Goal: Task Accomplishment & Management: Use online tool/utility

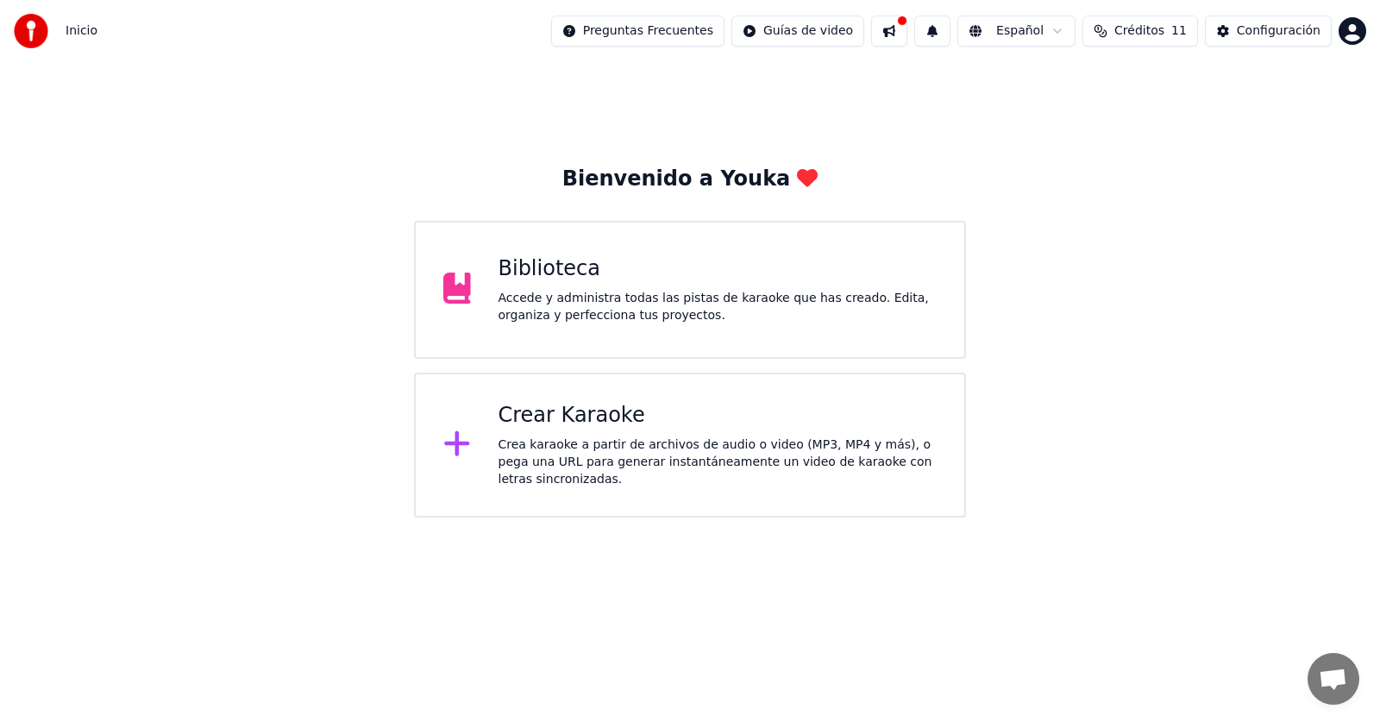
click at [511, 414] on div "Crear Karaoke" at bounding box center [717, 416] width 439 height 28
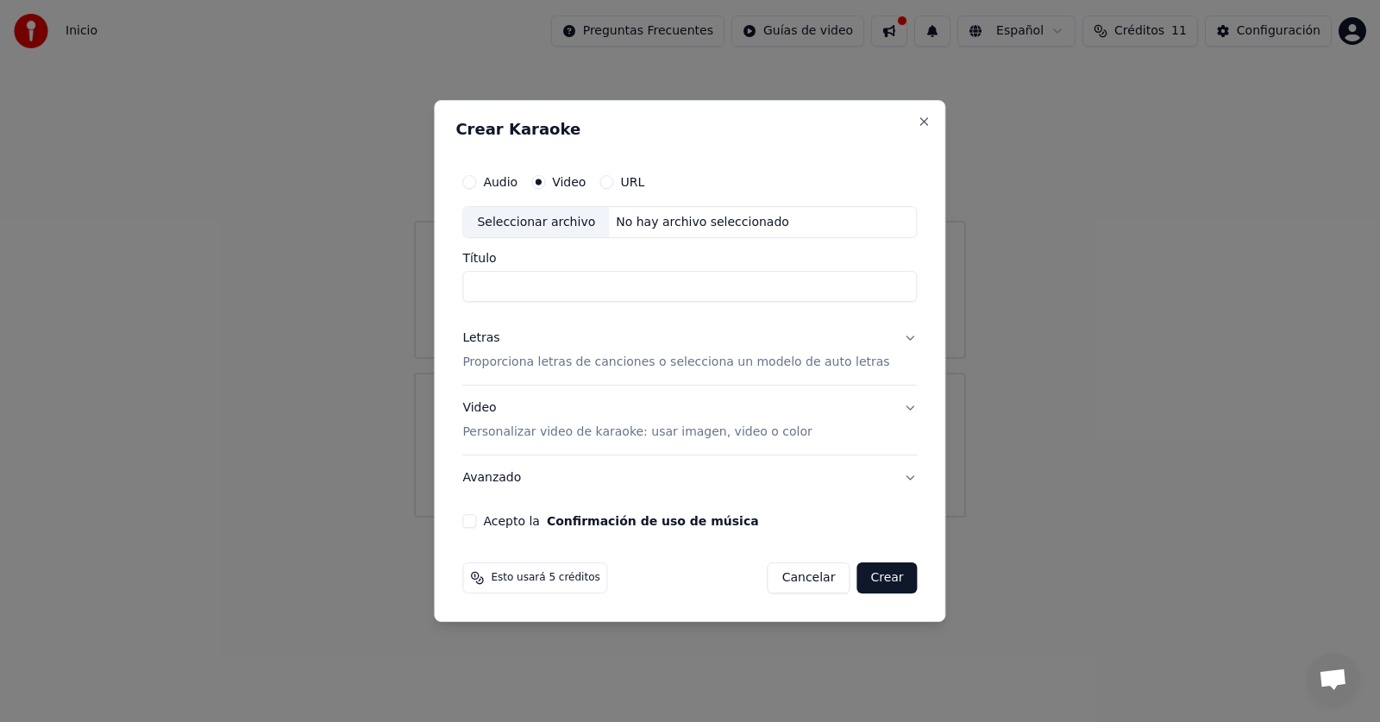
click at [659, 223] on div "No hay archivo seleccionado" at bounding box center [702, 222] width 187 height 17
drag, startPoint x: 586, startPoint y: 289, endPoint x: 671, endPoint y: 297, distance: 84.9
click at [671, 297] on input "**********" at bounding box center [689, 287] width 454 height 31
type input "**********"
click at [516, 361] on p "Proporciona letras de canciones o selecciona un modelo de auto letras" at bounding box center [675, 362] width 427 height 17
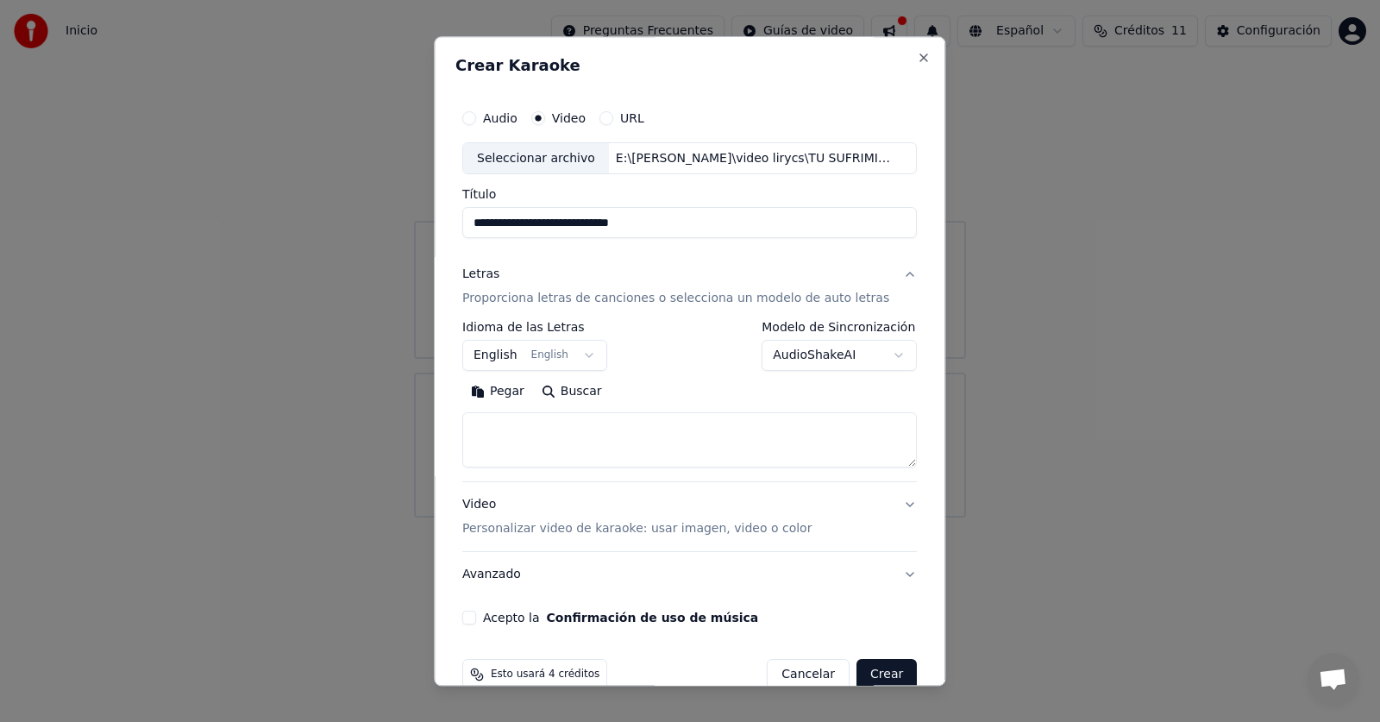
click at [560, 355] on button "English English" at bounding box center [534, 356] width 145 height 31
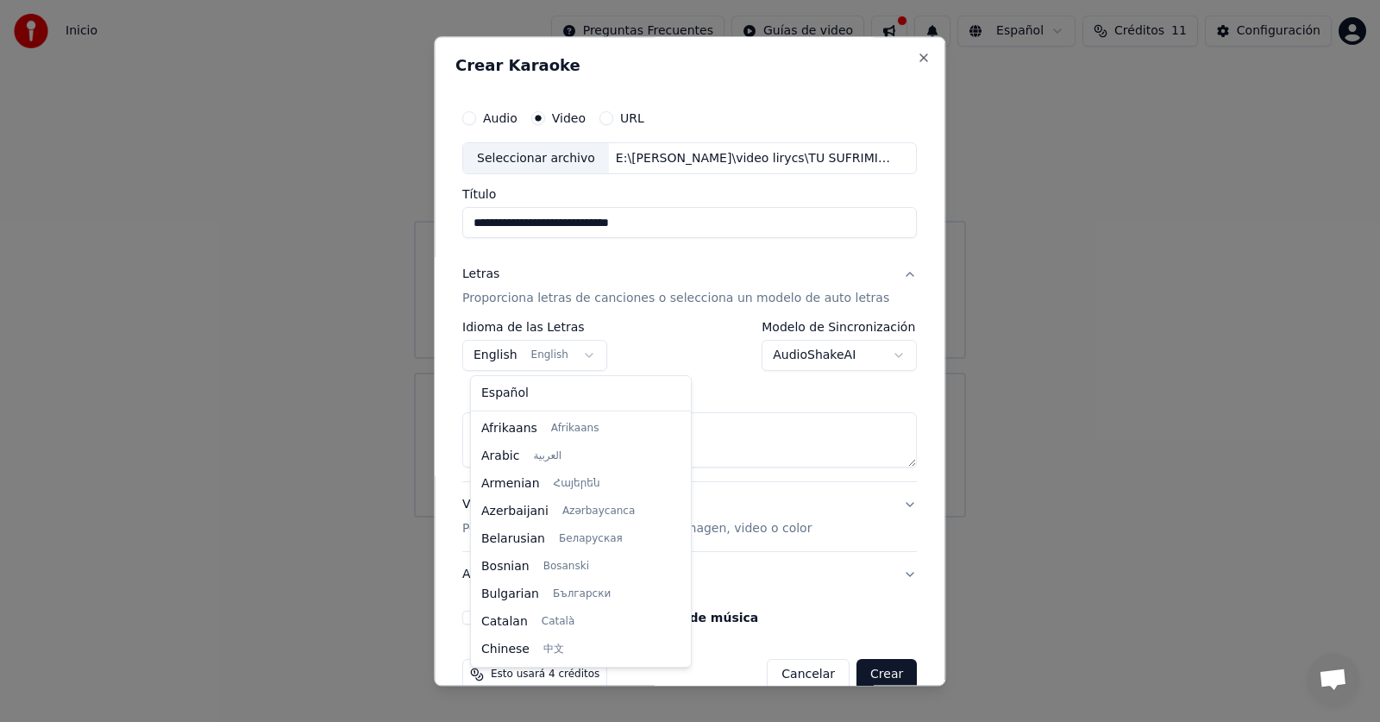
scroll to position [138, 0]
select select "**"
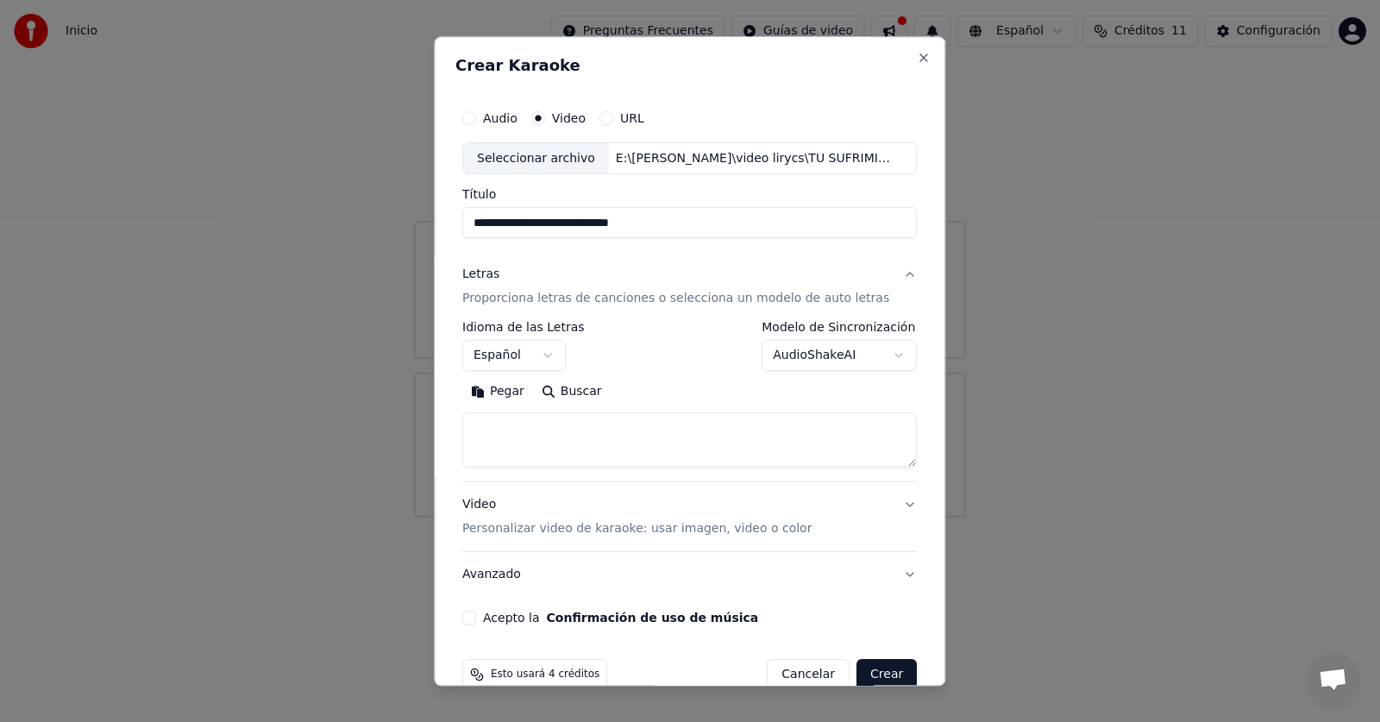
click at [566, 441] on textarea at bounding box center [689, 440] width 454 height 55
click at [572, 430] on textarea at bounding box center [689, 440] width 454 height 55
paste textarea "**********"
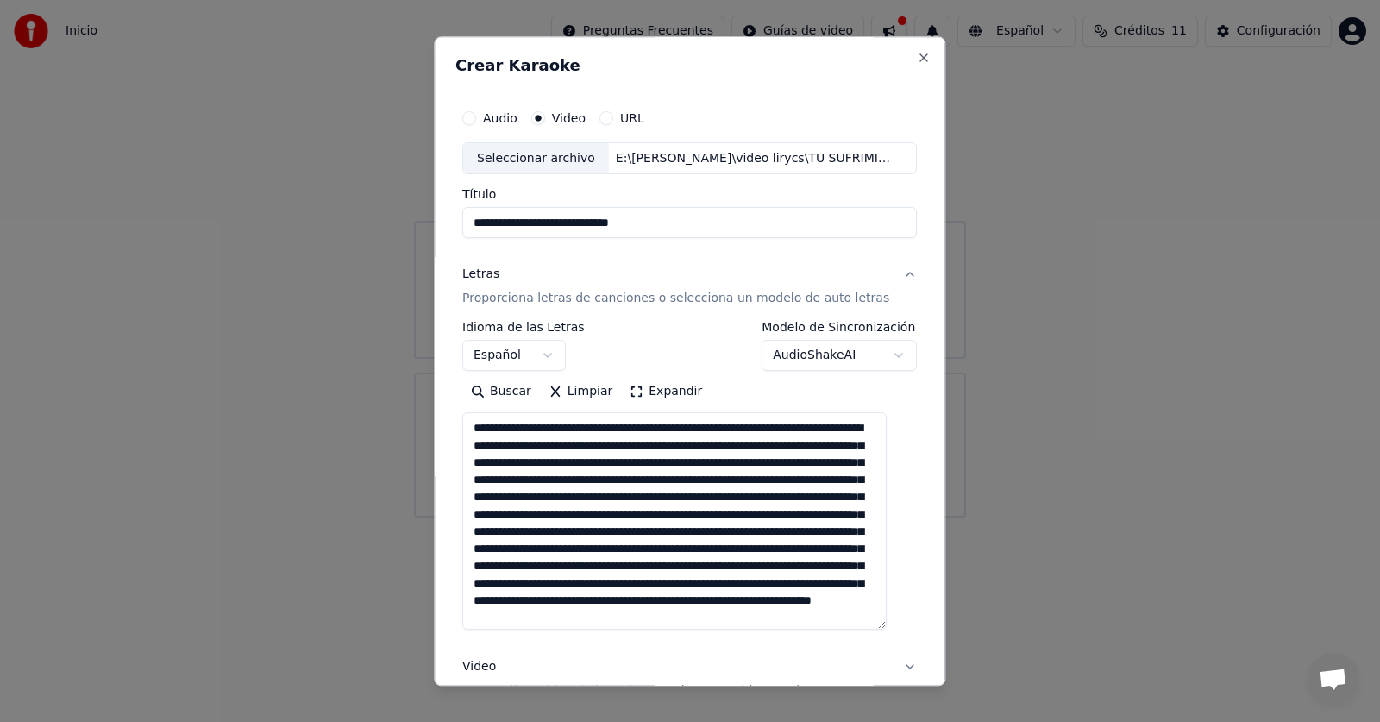
scroll to position [0, 0]
drag, startPoint x: 889, startPoint y: 466, endPoint x: 926, endPoint y: 704, distance: 240.9
click at [926, 517] on body "**********" at bounding box center [690, 258] width 1380 height 517
drag, startPoint x: 750, startPoint y: 426, endPoint x: 722, endPoint y: 428, distance: 28.5
click at [722, 428] on textarea "**********" at bounding box center [674, 559] width 424 height 293
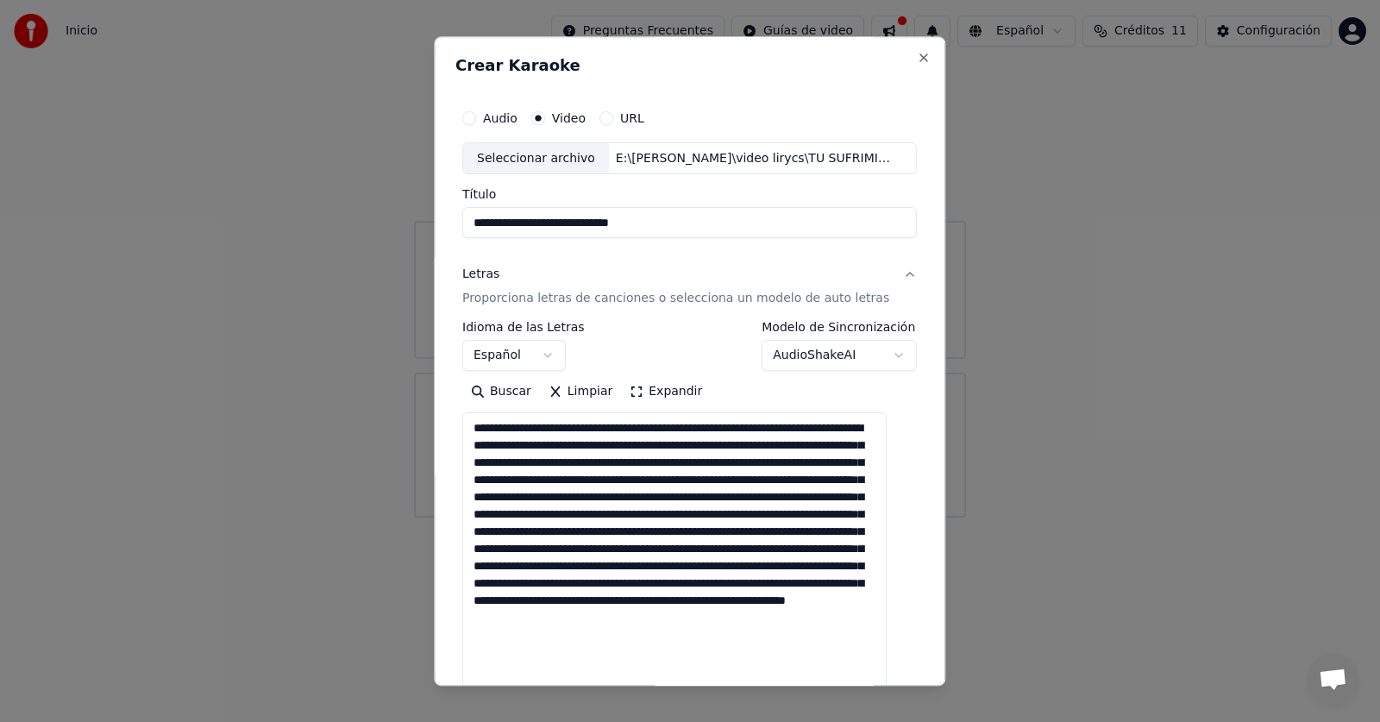
drag, startPoint x: 820, startPoint y: 445, endPoint x: 791, endPoint y: 445, distance: 29.3
click at [791, 445] on textarea "**********" at bounding box center [674, 559] width 424 height 293
drag, startPoint x: 632, startPoint y: 463, endPoint x: 606, endPoint y: 463, distance: 25.9
click at [606, 463] on textarea "**********" at bounding box center [674, 559] width 424 height 293
drag, startPoint x: 738, startPoint y: 481, endPoint x: 708, endPoint y: 478, distance: 30.4
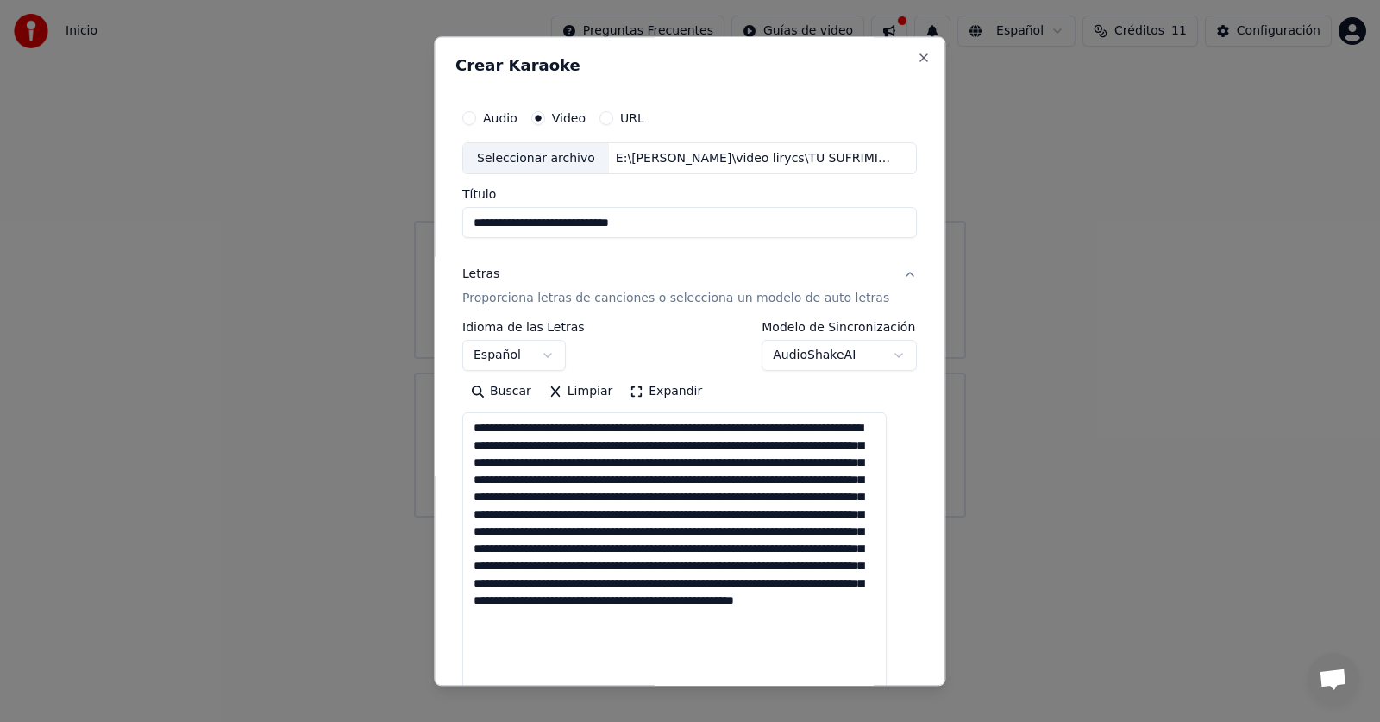
click at [708, 478] on textarea "**********" at bounding box center [674, 559] width 424 height 293
drag, startPoint x: 823, startPoint y: 498, endPoint x: 792, endPoint y: 493, distance: 32.3
click at [792, 493] on textarea "**********" at bounding box center [674, 559] width 424 height 293
drag, startPoint x: 681, startPoint y: 513, endPoint x: 654, endPoint y: 511, distance: 27.6
click at [654, 511] on textarea "**********" at bounding box center [674, 559] width 424 height 293
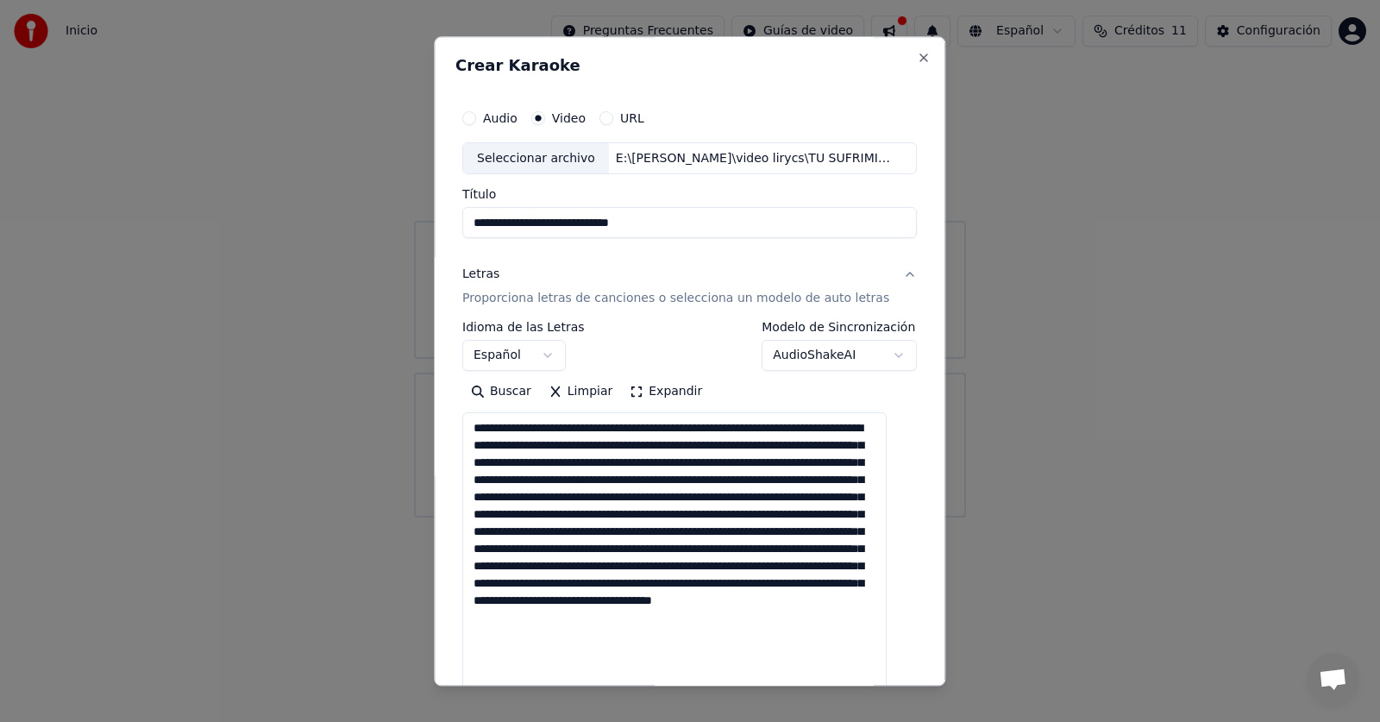
drag, startPoint x: 562, startPoint y: 535, endPoint x: 534, endPoint y: 534, distance: 28.5
click at [534, 534] on textarea "**********" at bounding box center [674, 559] width 424 height 293
click at [866, 549] on textarea "**********" at bounding box center [674, 559] width 424 height 293
drag, startPoint x: 511, startPoint y: 549, endPoint x: 481, endPoint y: 547, distance: 30.3
click at [481, 547] on textarea "**********" at bounding box center [674, 559] width 424 height 293
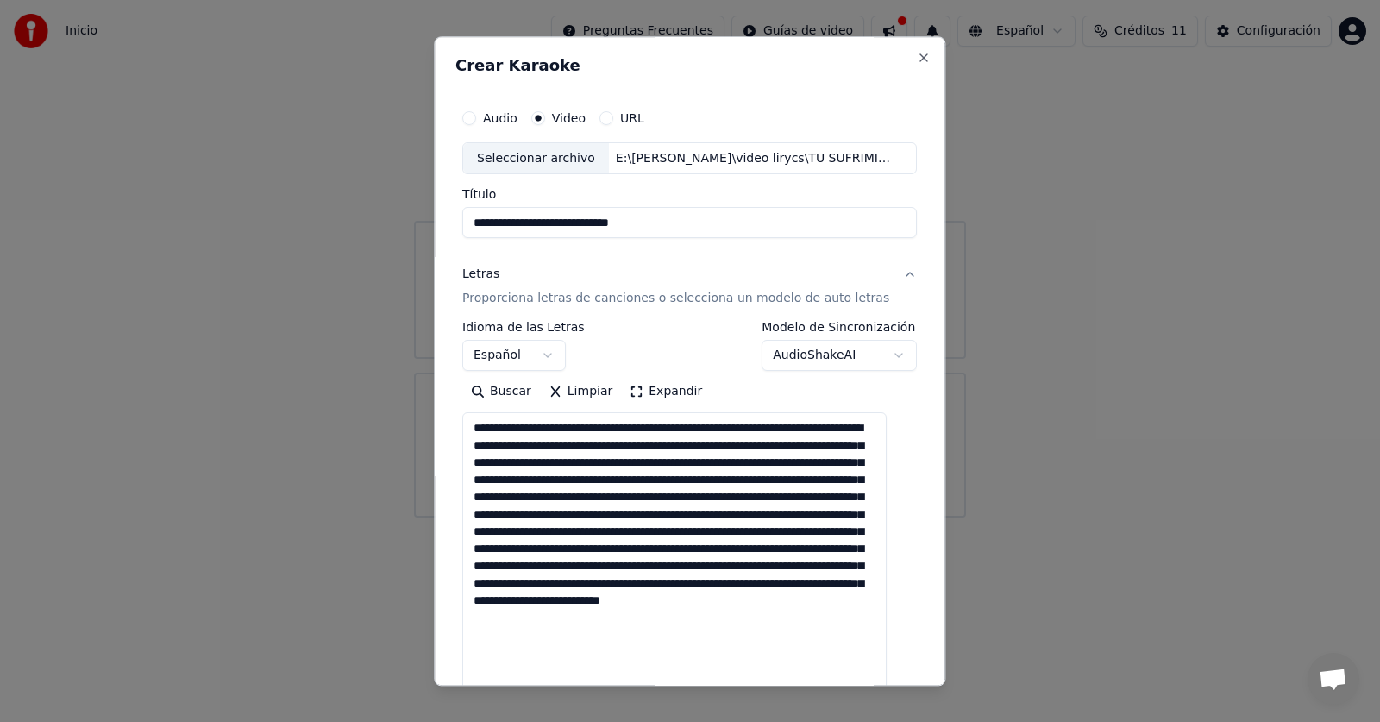
drag, startPoint x: 827, startPoint y: 548, endPoint x: 798, endPoint y: 546, distance: 29.4
click at [798, 546] on textarea "**********" at bounding box center [674, 559] width 424 height 293
drag, startPoint x: 765, startPoint y: 573, endPoint x: 734, endPoint y: 573, distance: 31.0
click at [734, 573] on textarea "**********" at bounding box center [674, 559] width 424 height 293
click at [646, 583] on textarea "**********" at bounding box center [674, 559] width 424 height 293
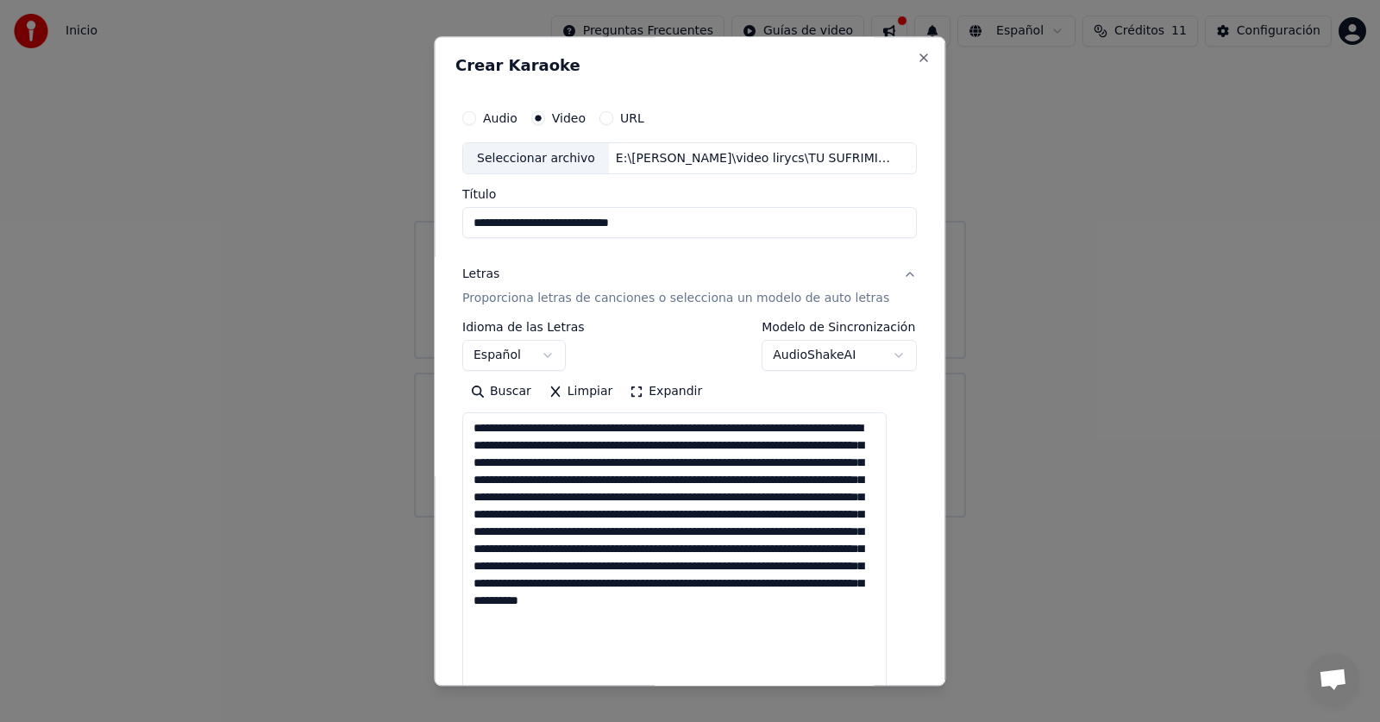
drag, startPoint x: 850, startPoint y: 586, endPoint x: 823, endPoint y: 586, distance: 27.6
click at [823, 586] on textarea "**********" at bounding box center [674, 559] width 424 height 293
drag, startPoint x: 794, startPoint y: 600, endPoint x: 762, endPoint y: 597, distance: 32.1
click at [762, 597] on textarea "**********" at bounding box center [674, 559] width 424 height 293
drag, startPoint x: 725, startPoint y: 618, endPoint x: 694, endPoint y: 617, distance: 31.1
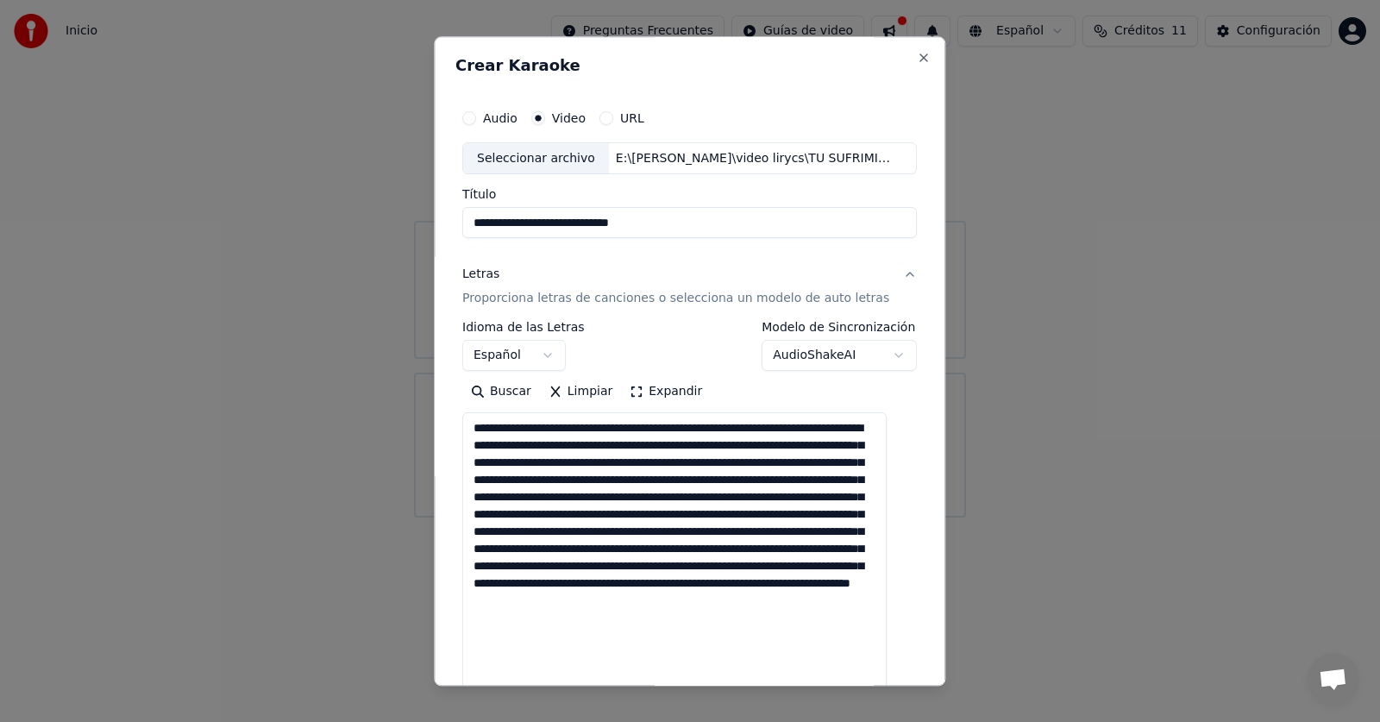
click at [694, 617] on textarea "**********" at bounding box center [674, 559] width 424 height 293
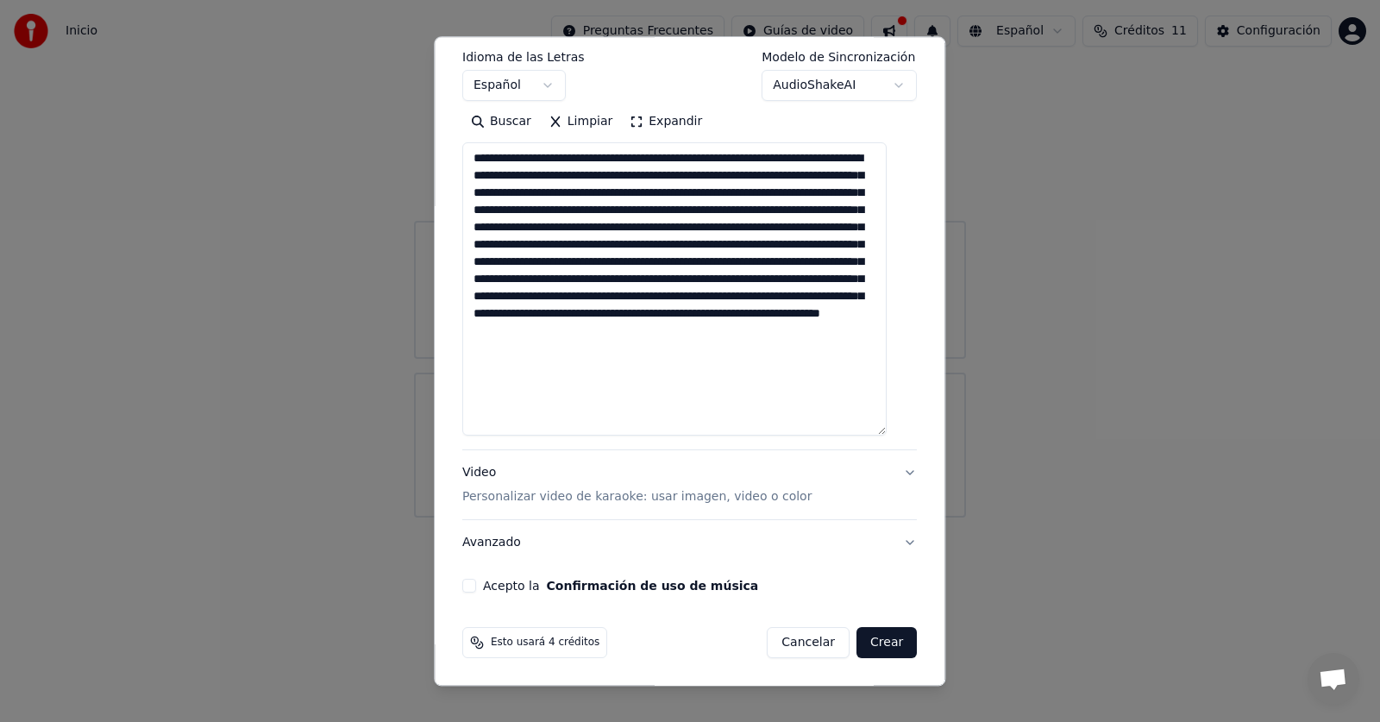
scroll to position [271, 0]
type textarea "**********"
click at [476, 587] on button "Acepto la Confirmación de uso de música" at bounding box center [469, 586] width 14 height 14
click at [883, 647] on button "Crear" at bounding box center [886, 642] width 60 height 31
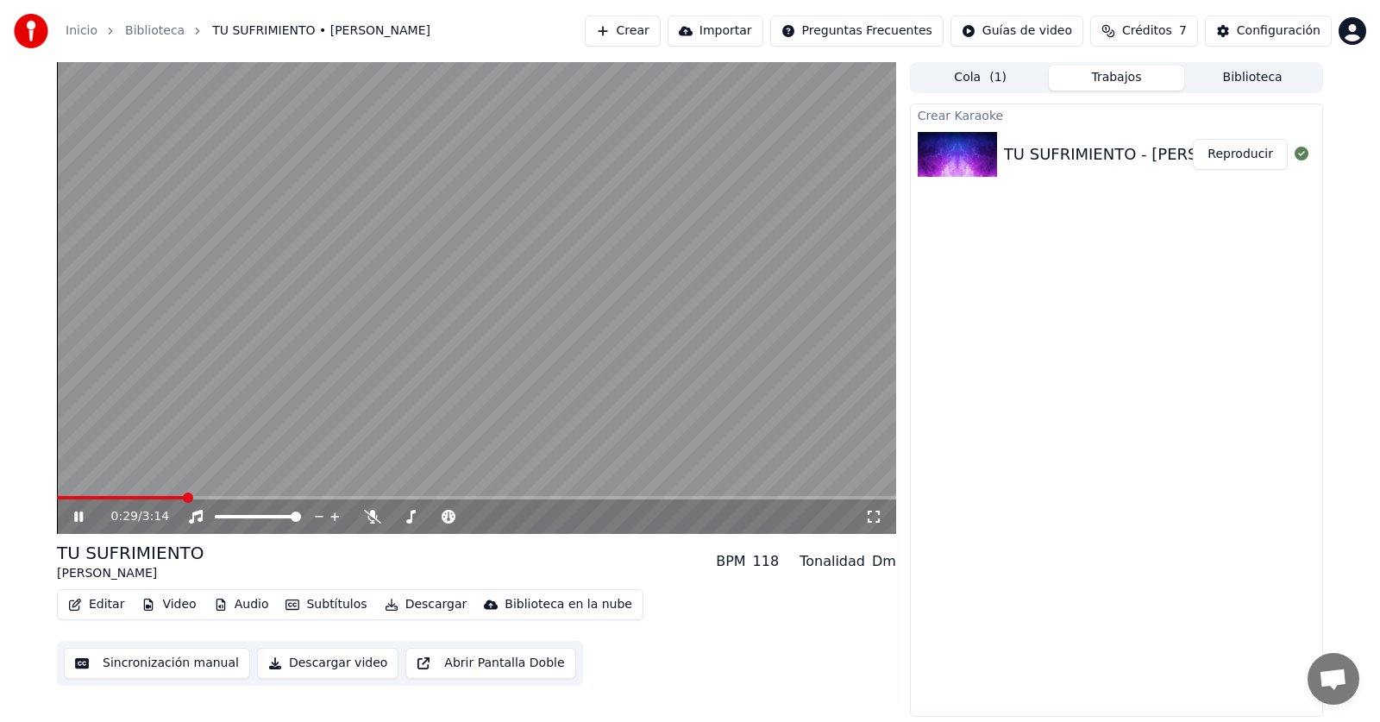
click at [81, 515] on icon at bounding box center [78, 516] width 9 height 10
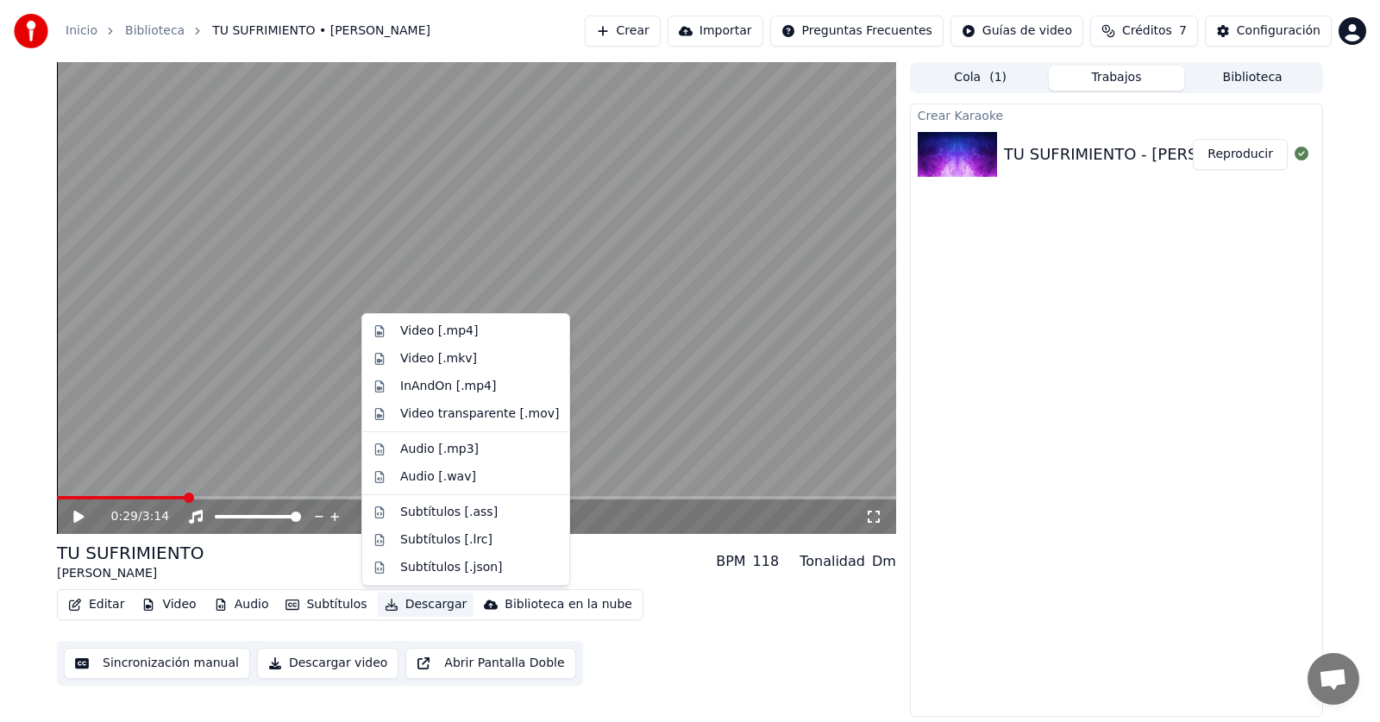
click at [389, 606] on button "Descargar" at bounding box center [426, 604] width 97 height 24
click at [426, 339] on div "Video [.mp4]" at bounding box center [439, 330] width 78 height 17
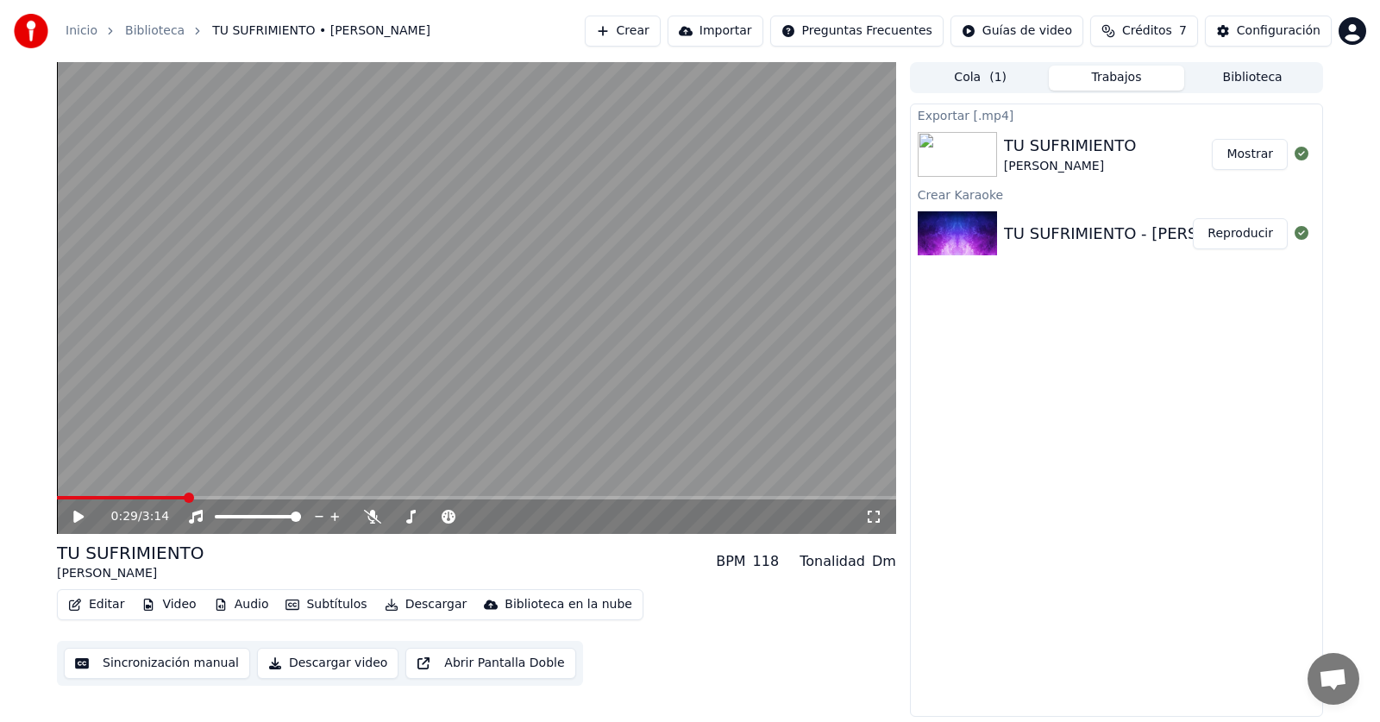
click at [1249, 153] on button "Mostrar" at bounding box center [1250, 154] width 76 height 31
click at [109, 602] on button "Editar" at bounding box center [96, 604] width 70 height 24
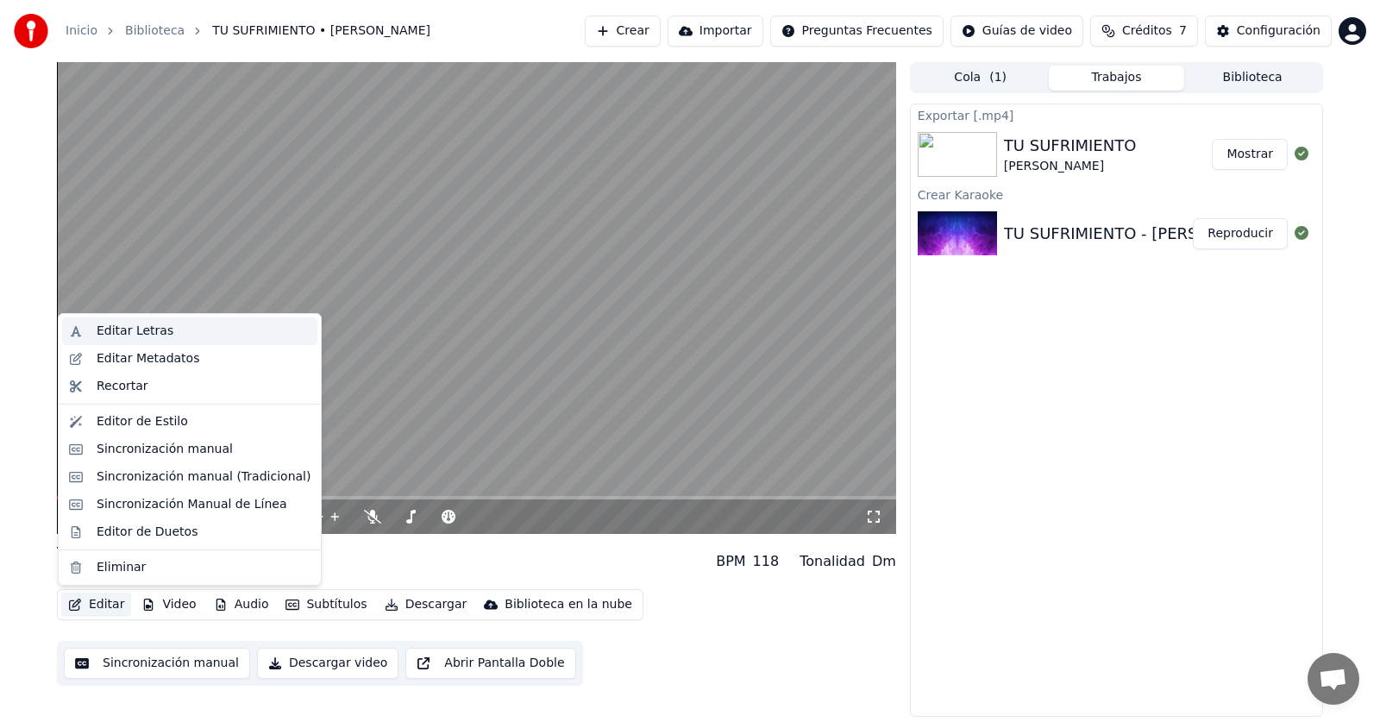
click at [183, 327] on div "Editar Letras" at bounding box center [204, 330] width 214 height 17
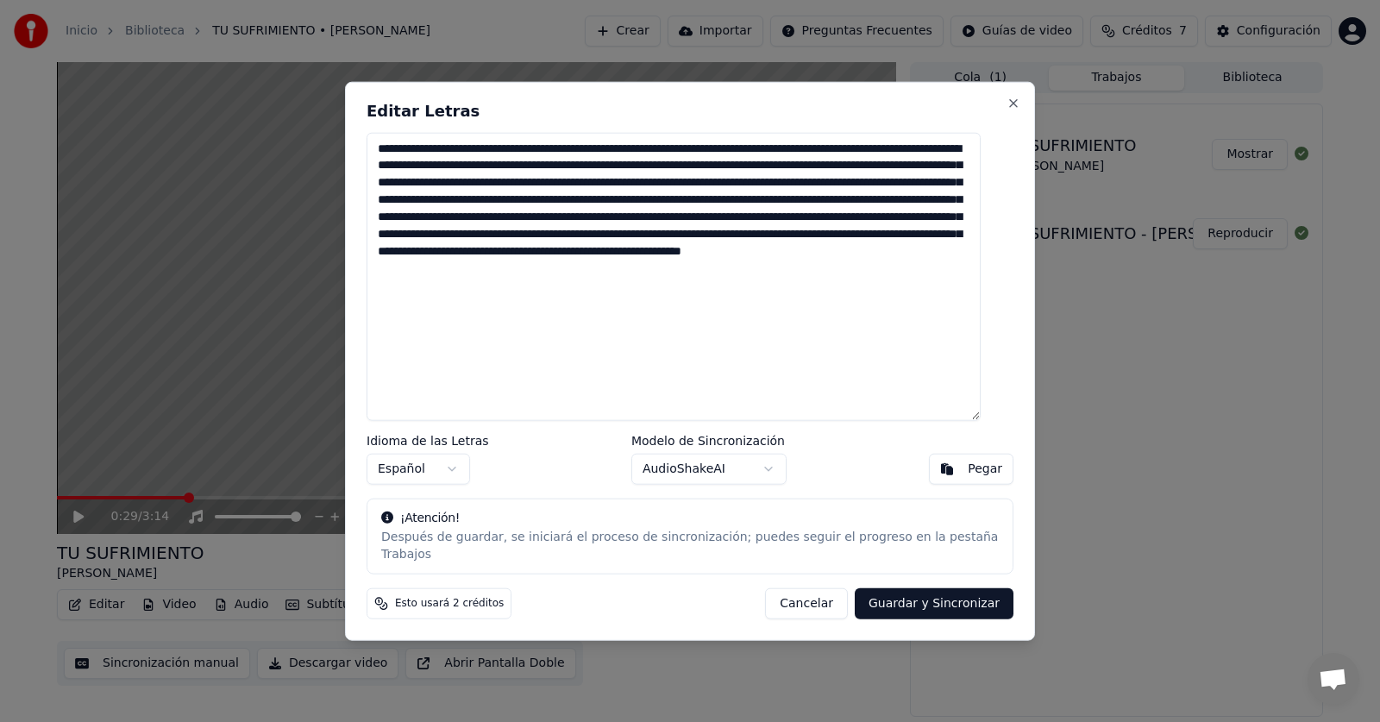
click at [612, 322] on textarea "**********" at bounding box center [673, 276] width 614 height 289
click at [1006, 110] on button "Close" at bounding box center [1013, 103] width 14 height 14
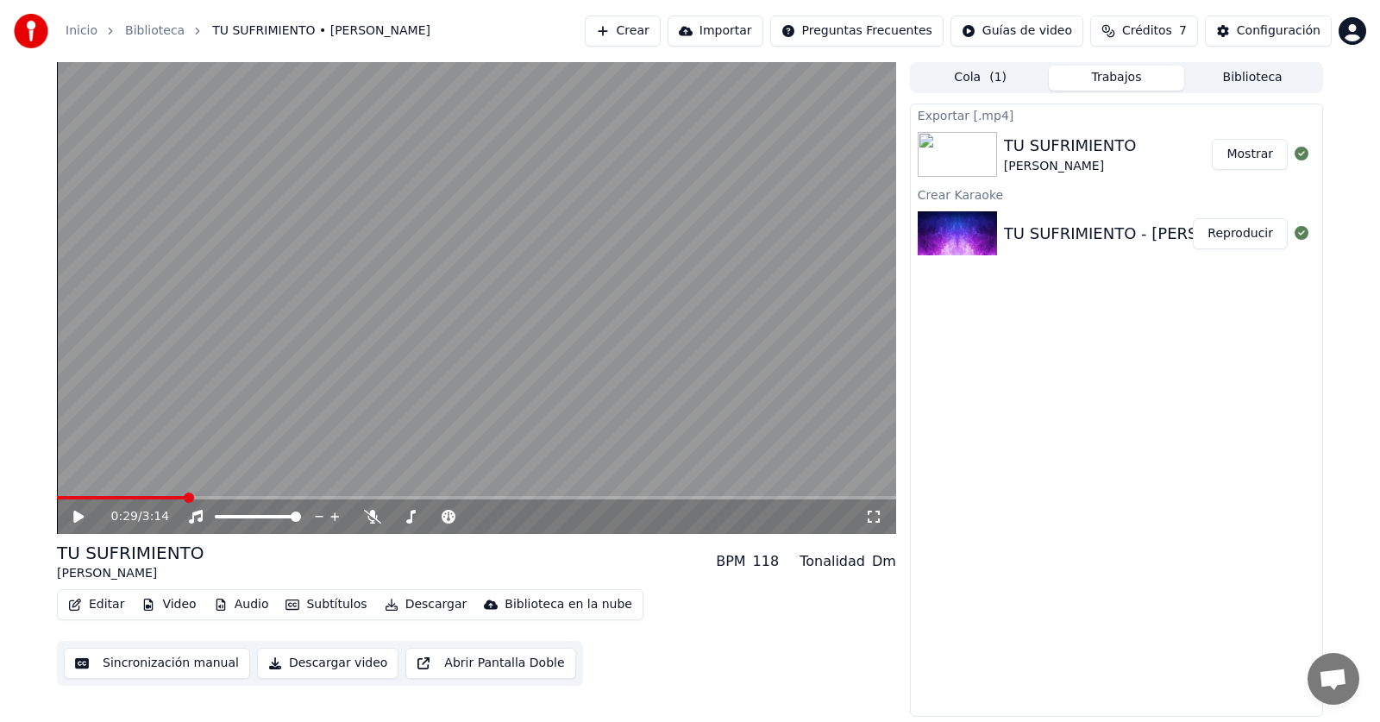
click at [661, 34] on button "Crear" at bounding box center [623, 31] width 76 height 31
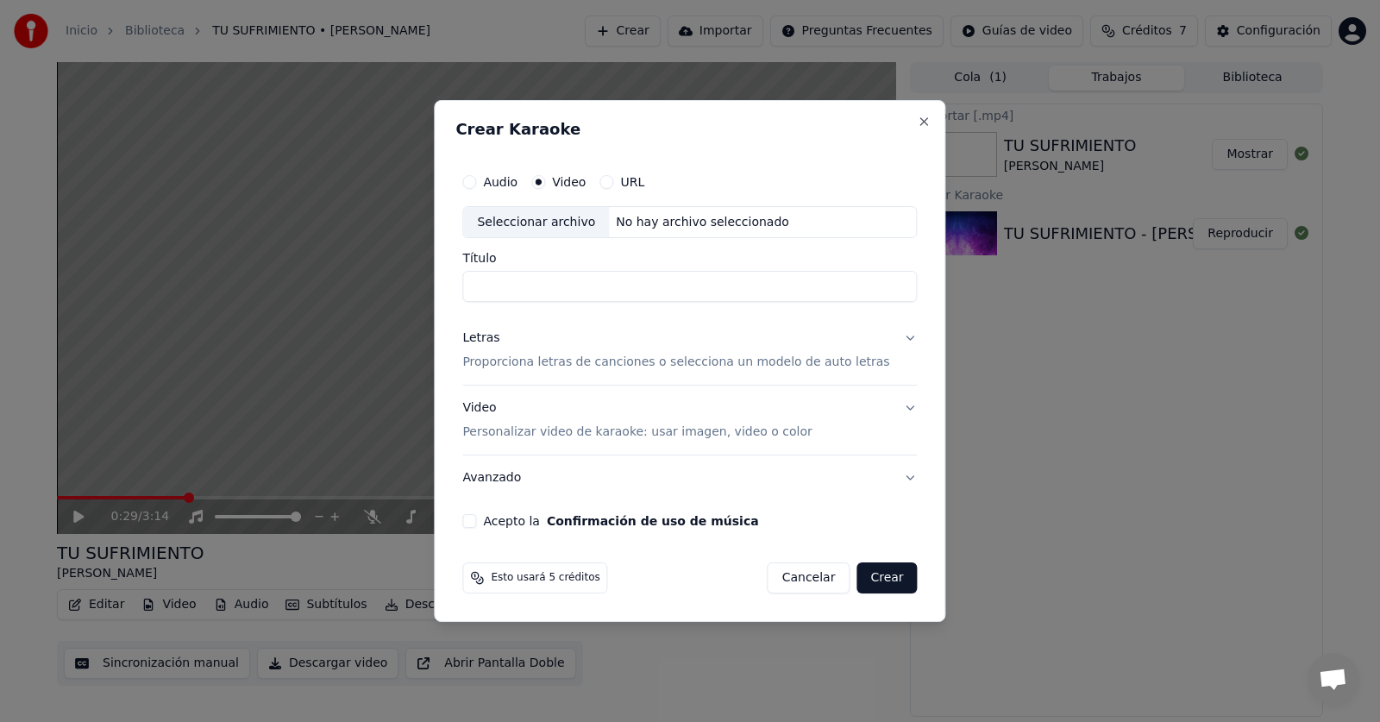
drag, startPoint x: 1379, startPoint y: 16, endPoint x: 1349, endPoint y: 23, distance: 30.1
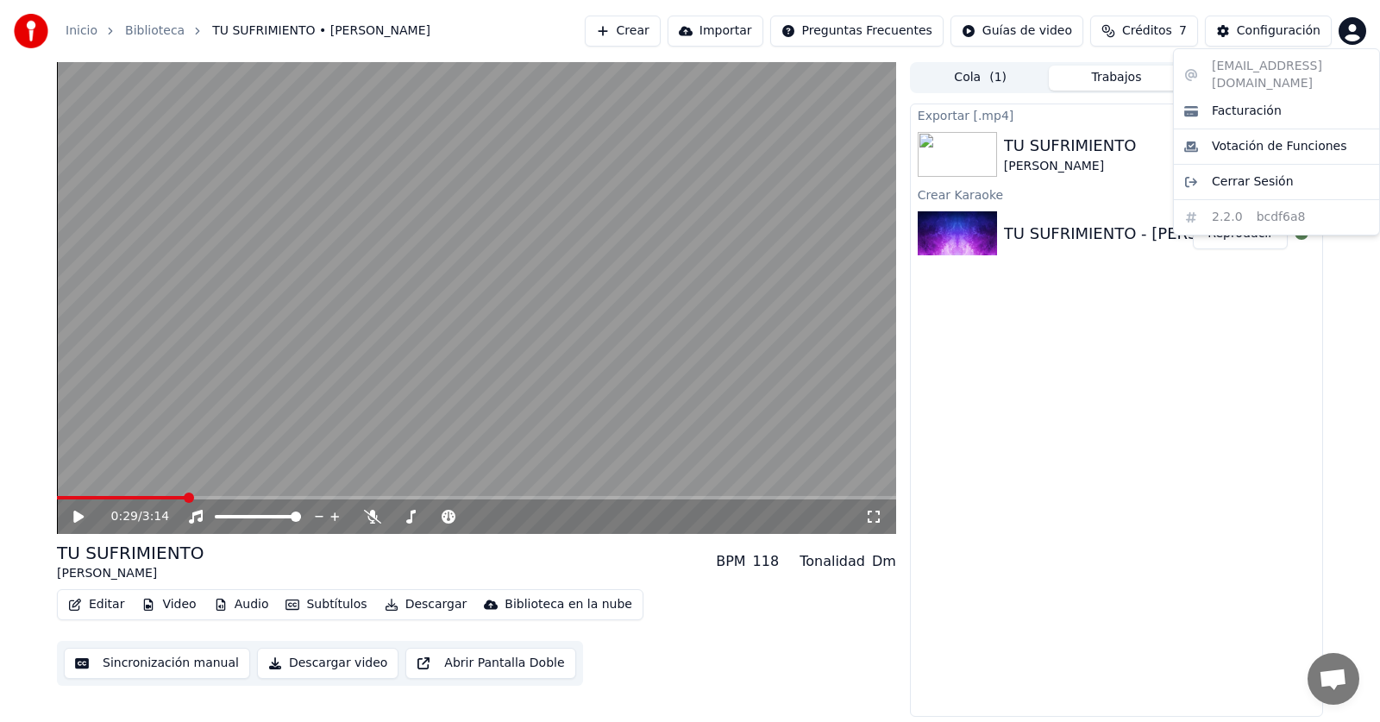
click at [1338, 24] on html "Inicio Biblioteca TU SUFRIMIENTO • [PERSON_NAME] Importar Preguntas Frecuentes …" at bounding box center [690, 361] width 1380 height 722
click at [1270, 37] on html "Inicio Biblioteca TU SUFRIMIENTO • [PERSON_NAME] Importar Preguntas Frecuentes …" at bounding box center [690, 361] width 1380 height 722
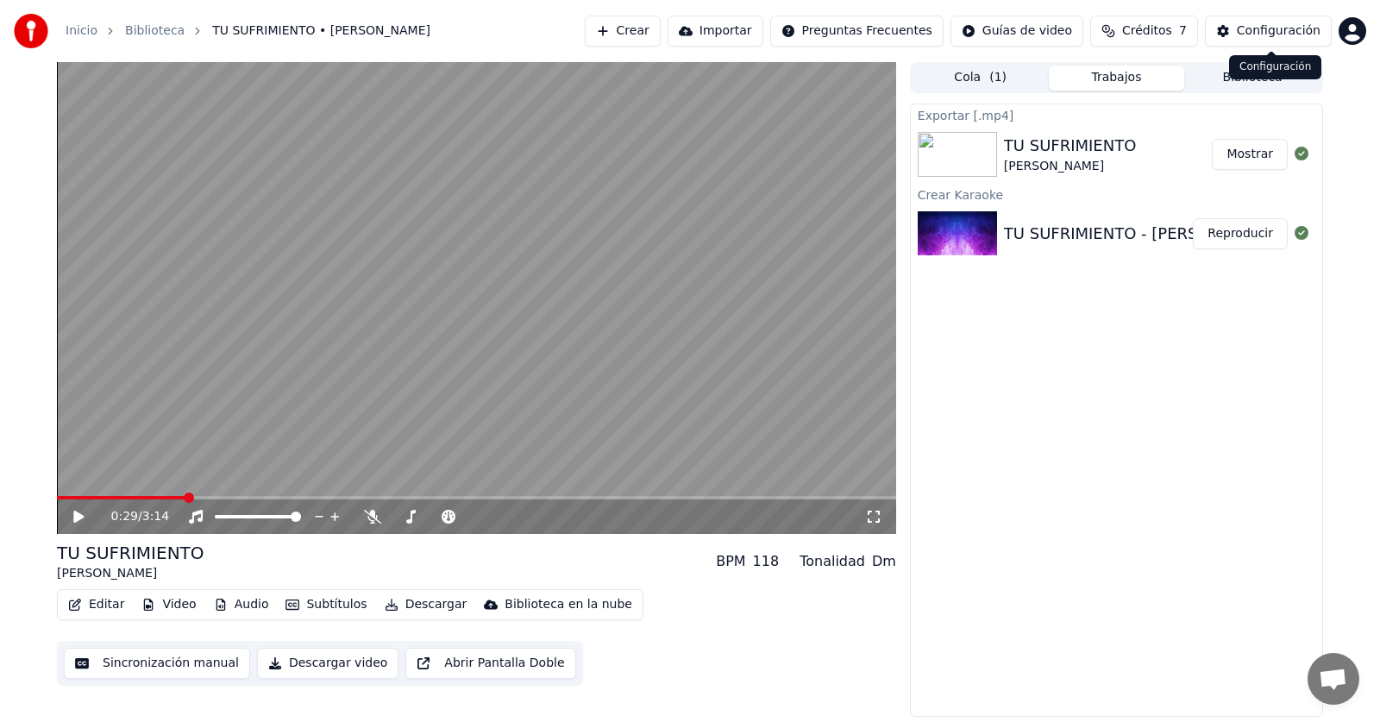
click at [1272, 33] on div "Configuración" at bounding box center [1279, 30] width 84 height 17
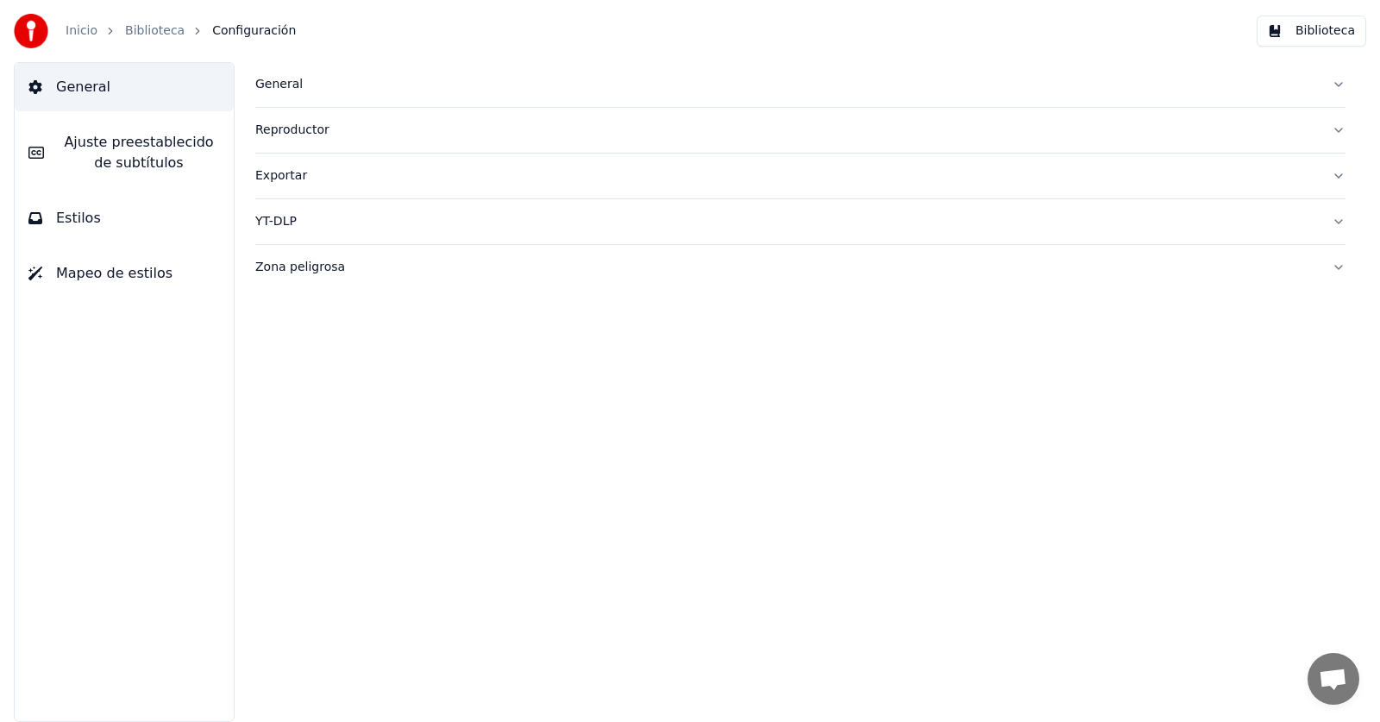
click at [68, 214] on span "Estilos" at bounding box center [78, 218] width 45 height 21
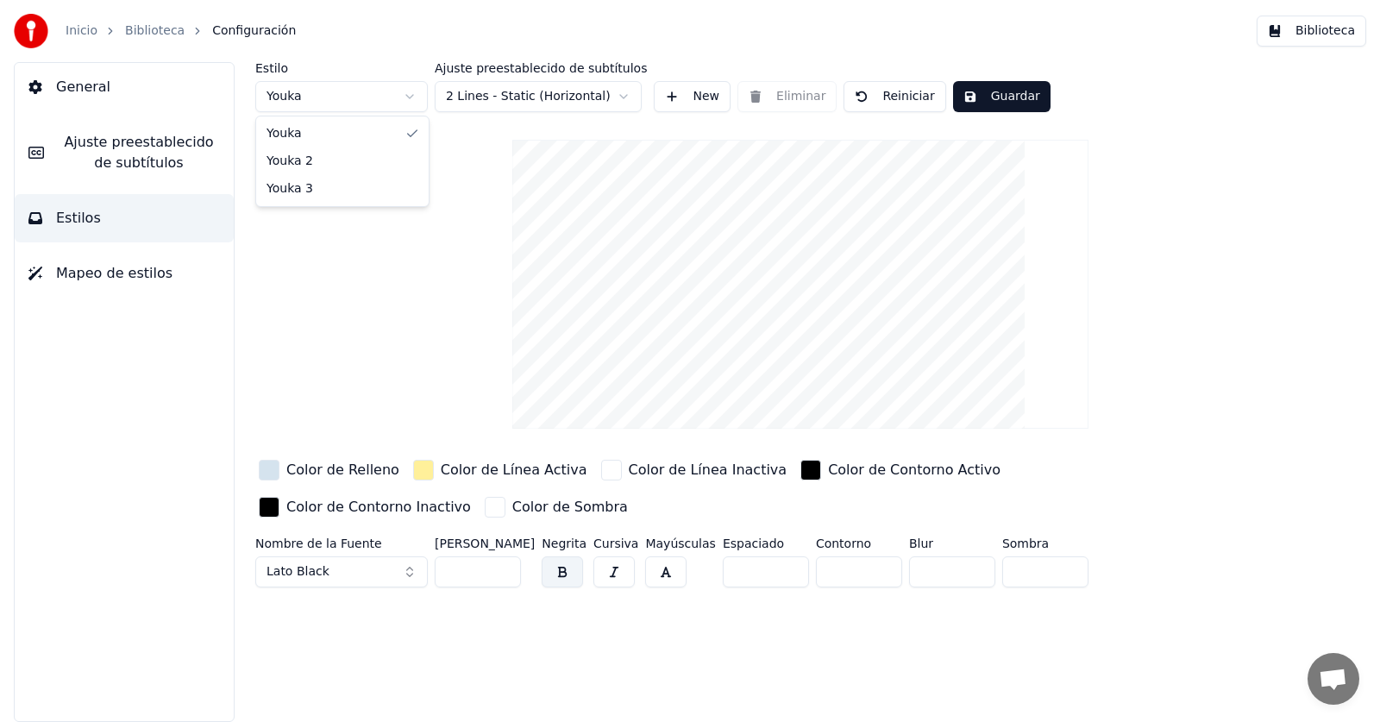
click at [379, 99] on html "Inicio Biblioteca Configuración Biblioteca General Ajuste preestablecido de sub…" at bounding box center [690, 361] width 1380 height 722
click at [494, 95] on html "Inicio Biblioteca Configuración Biblioteca General Ajuste preestablecido de sub…" at bounding box center [690, 361] width 1380 height 722
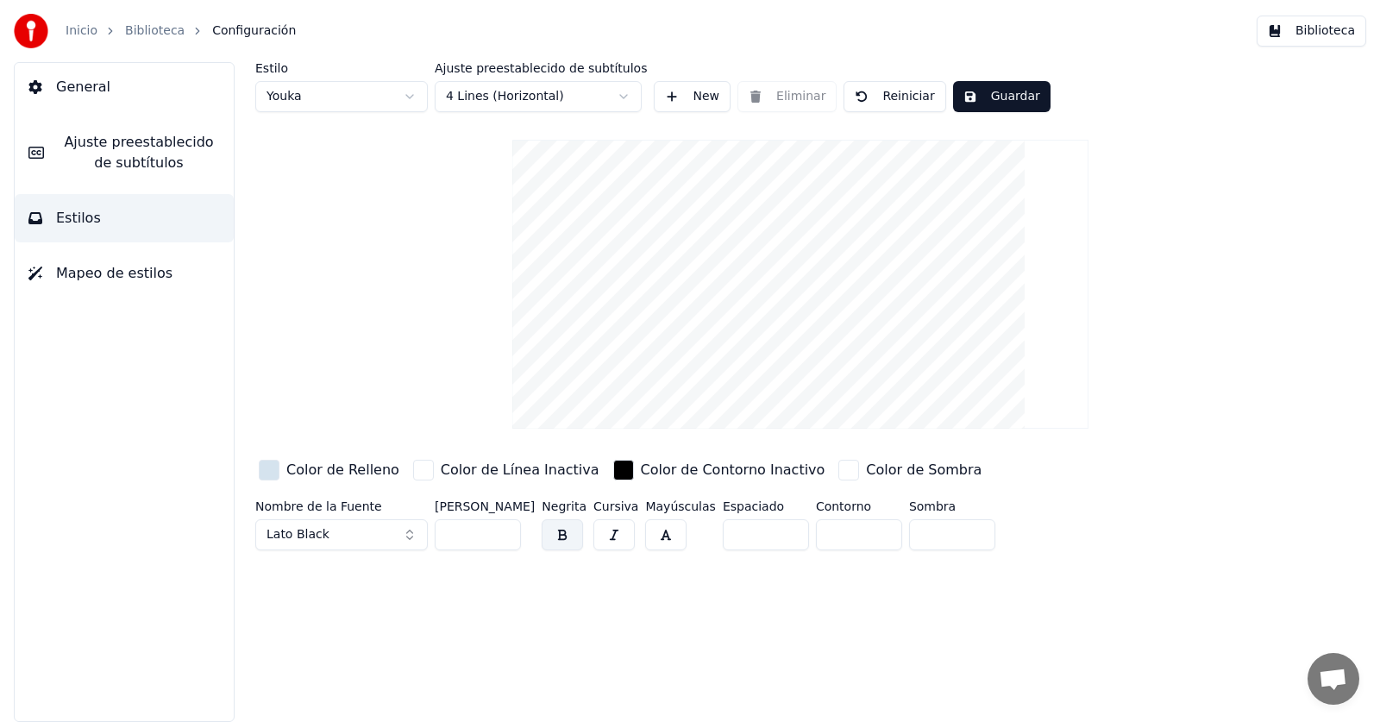
click at [503, 100] on html "Inicio Biblioteca Configuración Biblioteca General Ajuste preestablecido de sub…" at bounding box center [690, 361] width 1380 height 722
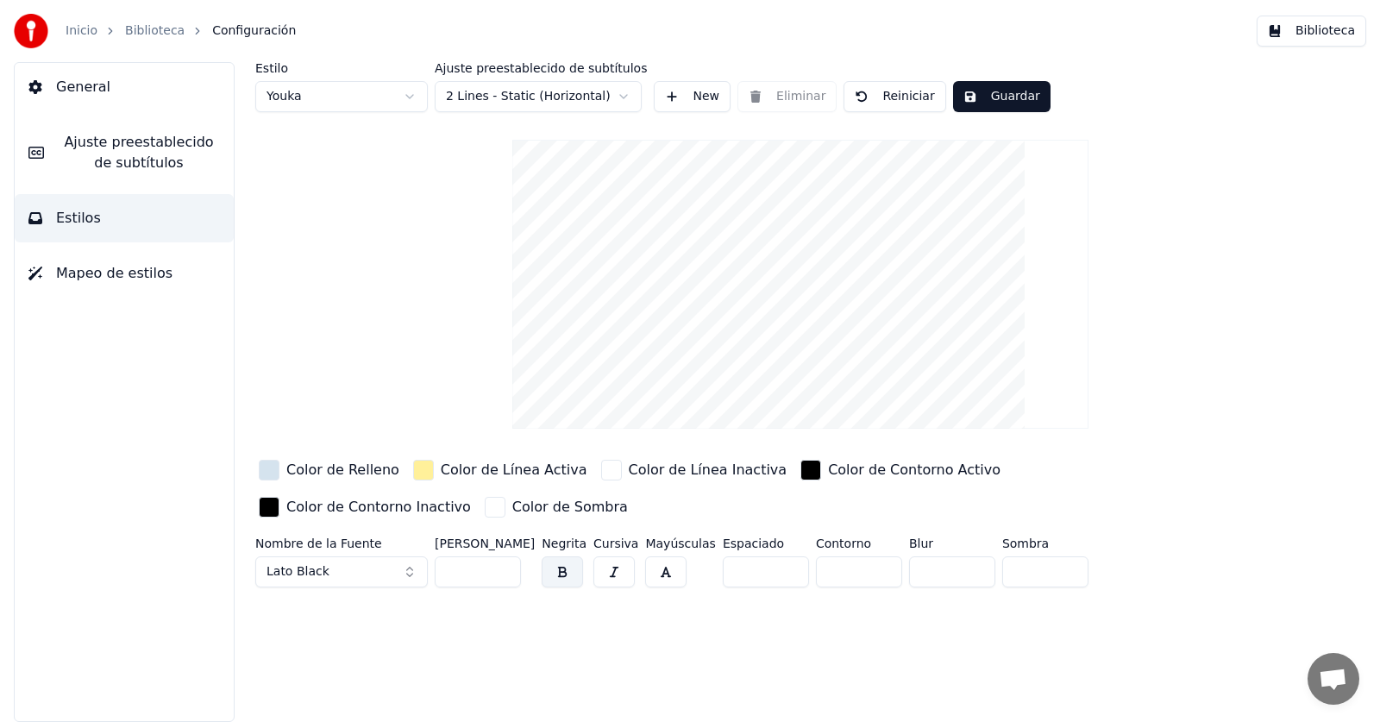
click at [272, 471] on div "button" at bounding box center [269, 470] width 21 height 21
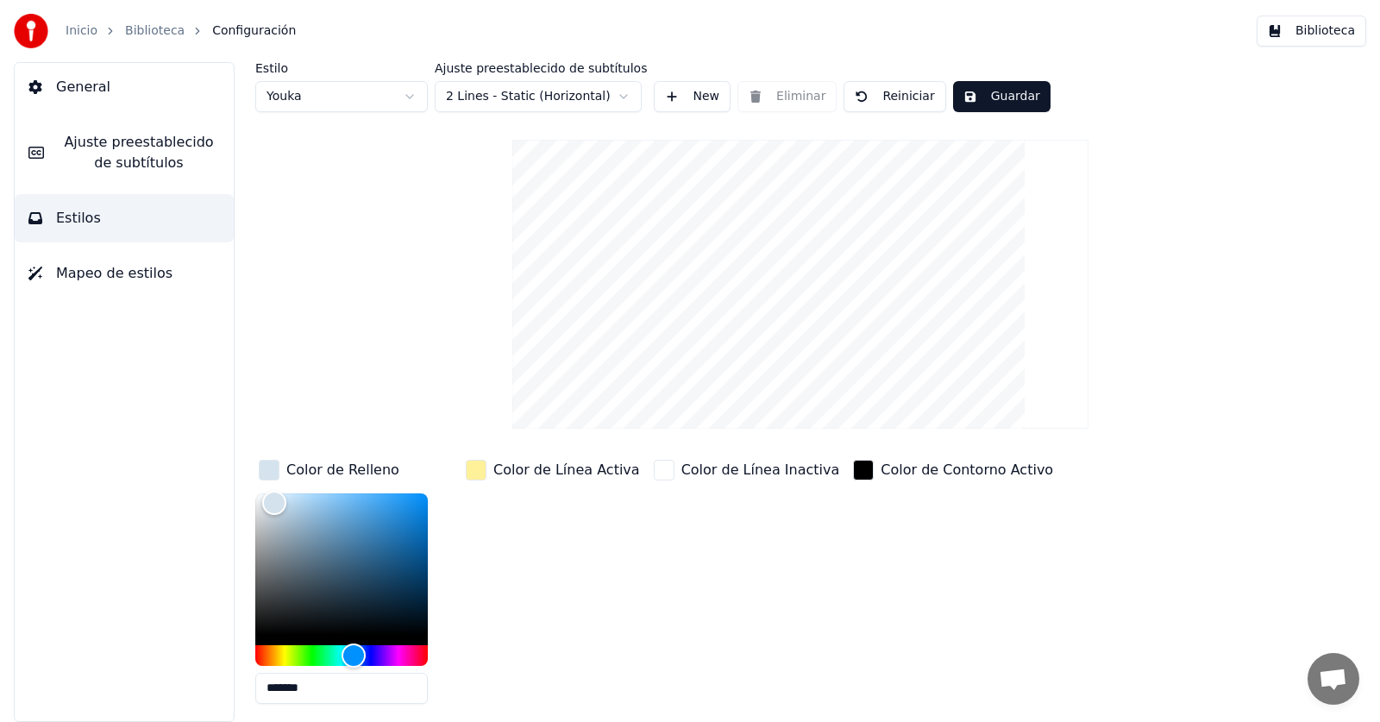
click at [575, 570] on div "Color de Línea Activa" at bounding box center [552, 586] width 181 height 261
click at [782, 565] on div "Color de Línea Inactiva" at bounding box center [746, 586] width 193 height 261
click at [137, 269] on span "Mapeo de estilos" at bounding box center [114, 273] width 116 height 21
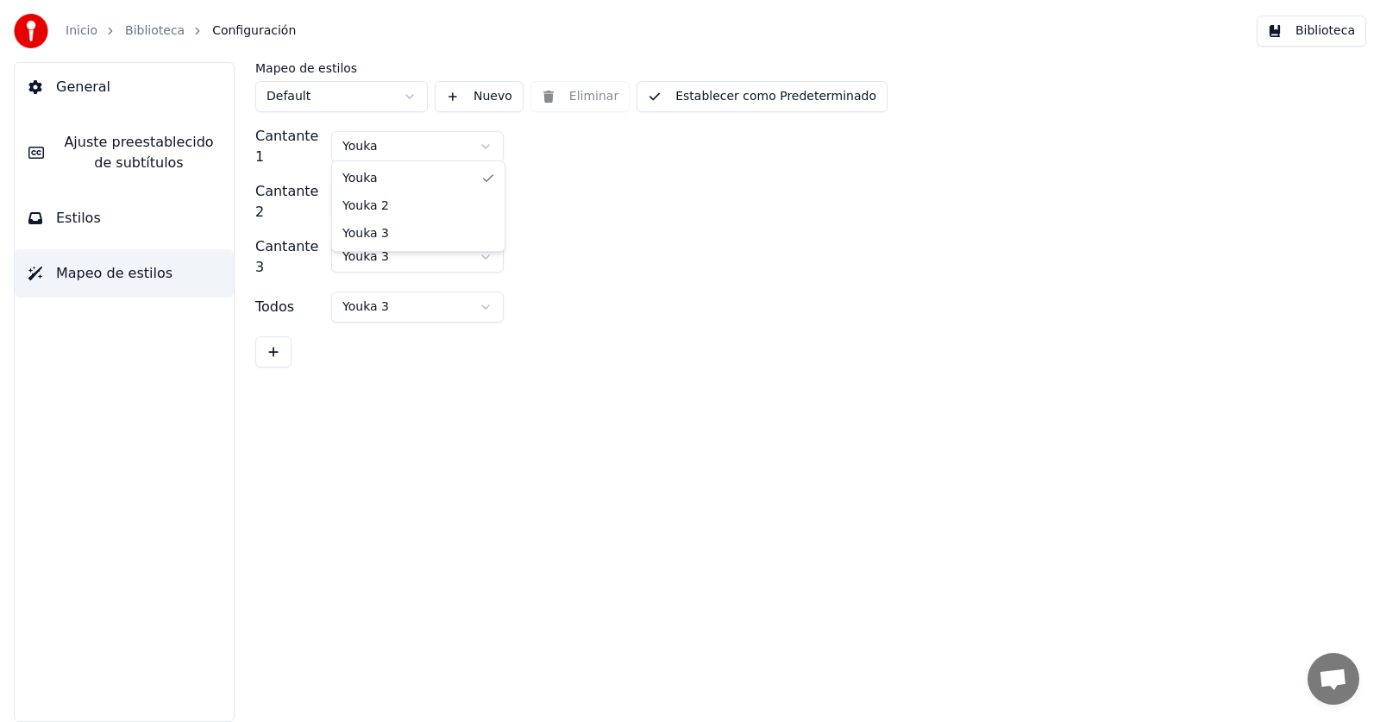
click at [446, 146] on html "Inicio Biblioteca Configuración Biblioteca General [PERSON_NAME] preestablecido…" at bounding box center [690, 361] width 1380 height 722
click at [404, 92] on html "Inicio Biblioteca Configuración Biblioteca General [PERSON_NAME] preestablecido…" at bounding box center [690, 361] width 1380 height 722
click at [405, 92] on html "Inicio Biblioteca Configuración Biblioteca General [PERSON_NAME] preestablecido…" at bounding box center [690, 361] width 1380 height 722
click at [498, 85] on button "Nuevo" at bounding box center [479, 96] width 89 height 31
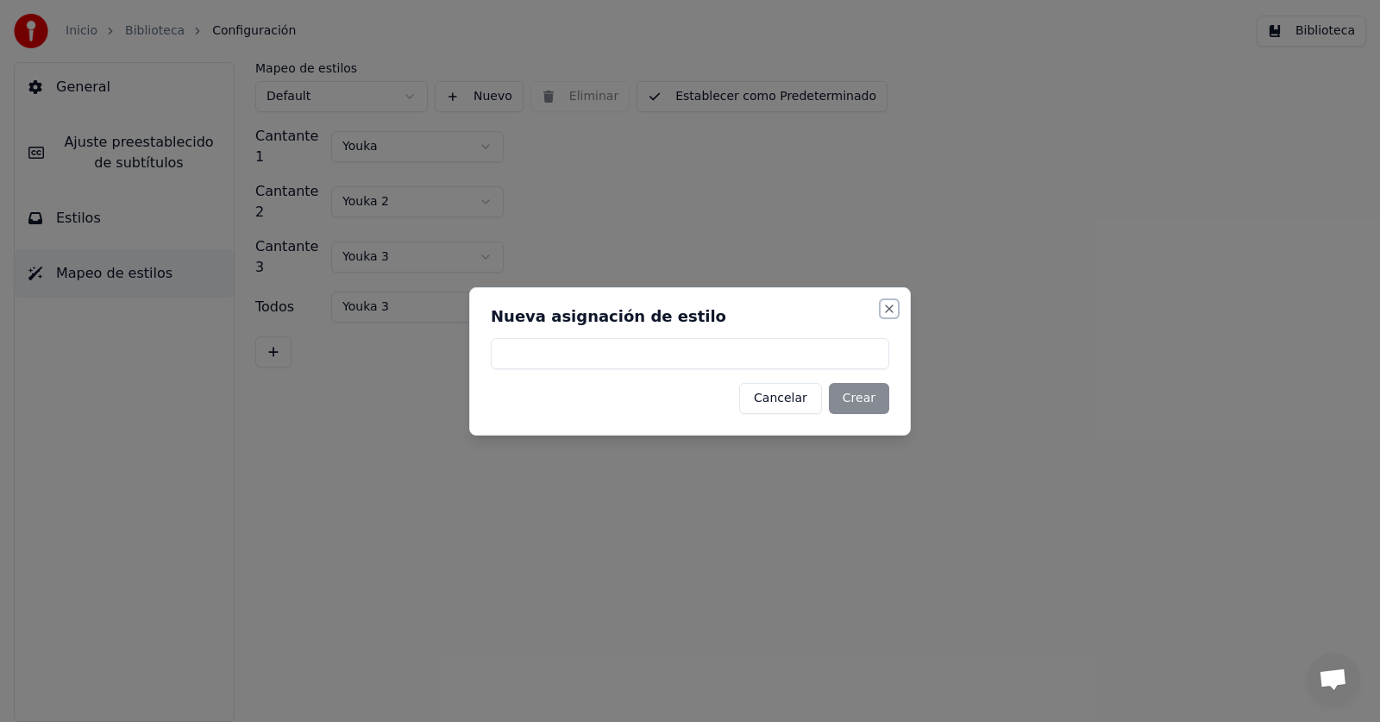
click at [888, 308] on button "Close" at bounding box center [889, 309] width 14 height 14
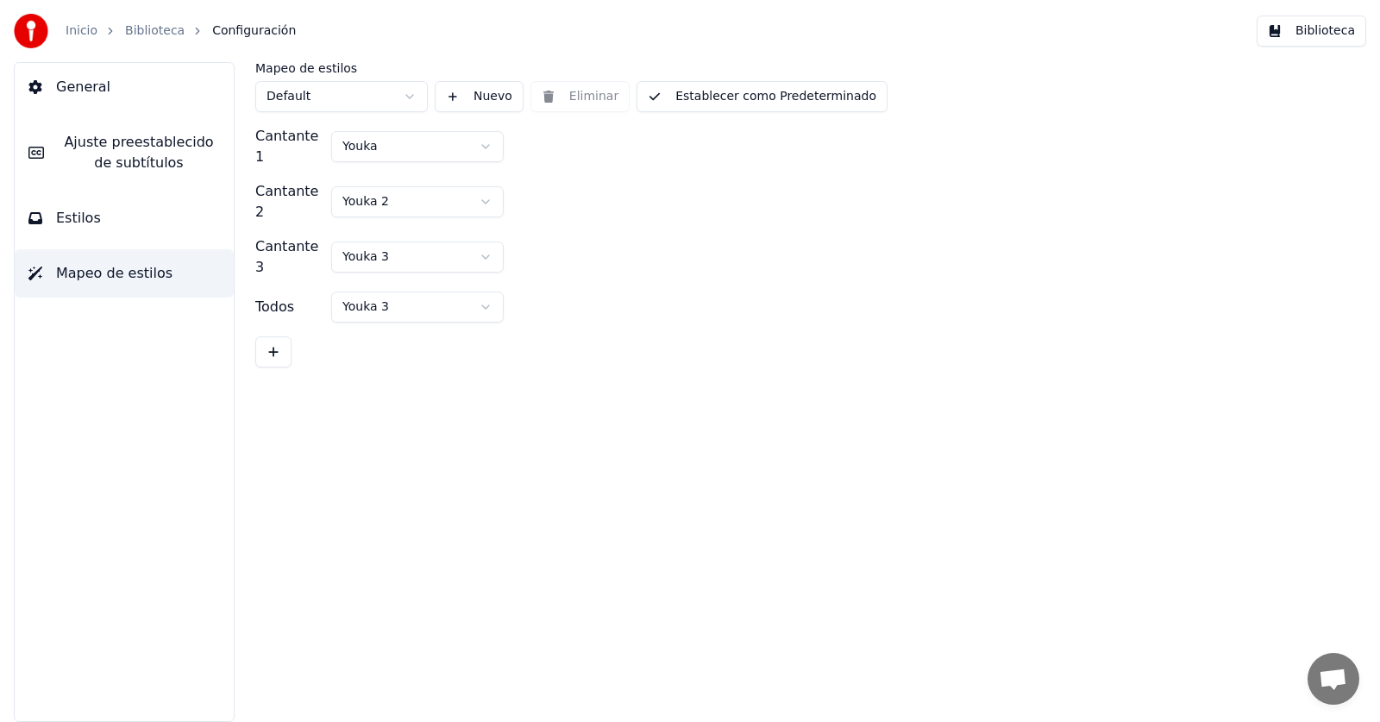
click at [64, 28] on div "Inicio Biblioteca Configuración" at bounding box center [155, 31] width 282 height 34
drag, startPoint x: 143, startPoint y: 18, endPoint x: 141, endPoint y: 34, distance: 15.7
click at [143, 24] on div "Inicio Biblioteca Configuración" at bounding box center [155, 31] width 282 height 34
click at [141, 34] on link "Biblioteca" at bounding box center [154, 30] width 59 height 17
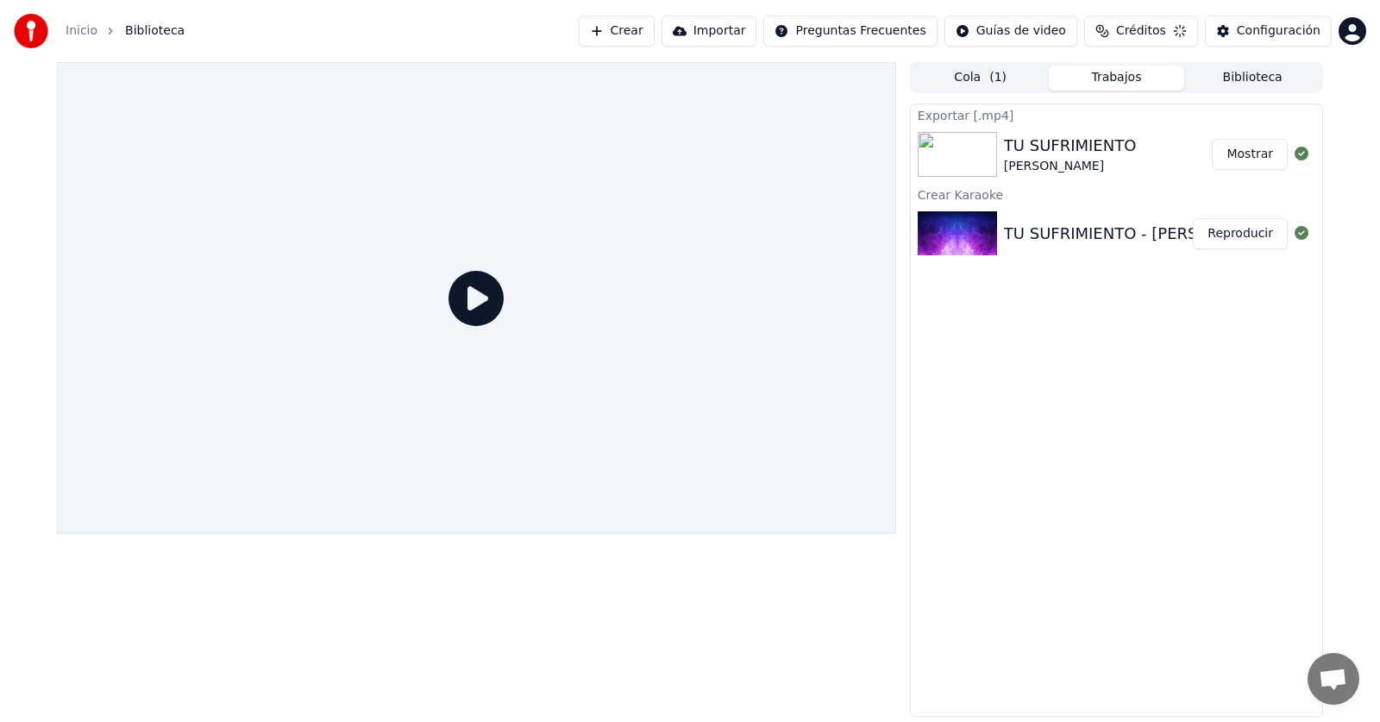
click at [93, 30] on link "Inicio" at bounding box center [82, 30] width 32 height 17
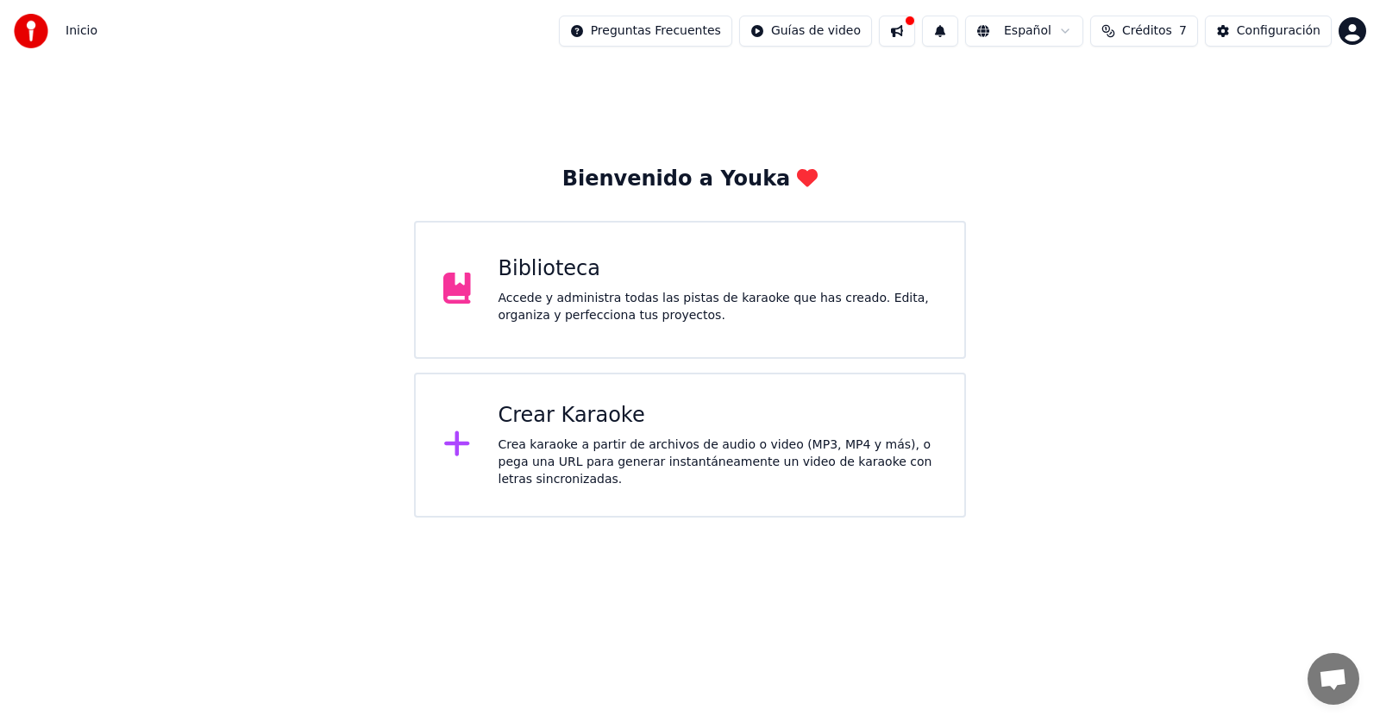
click at [587, 420] on div "Crear Karaoke" at bounding box center [717, 416] width 439 height 28
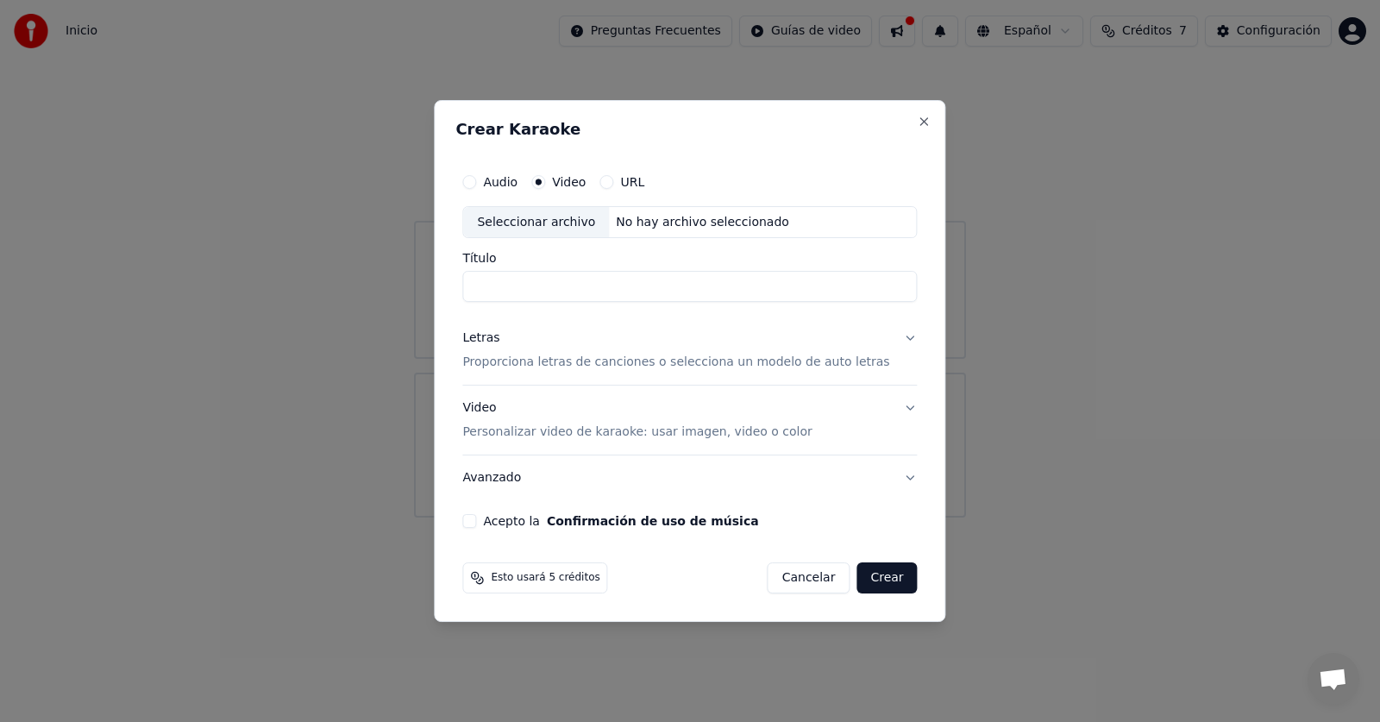
click at [580, 222] on div "Seleccionar archivo" at bounding box center [536, 222] width 146 height 31
type input "**********"
click at [529, 369] on p "Proporciona letras de canciones o selecciona un modelo de auto letras" at bounding box center [675, 362] width 427 height 17
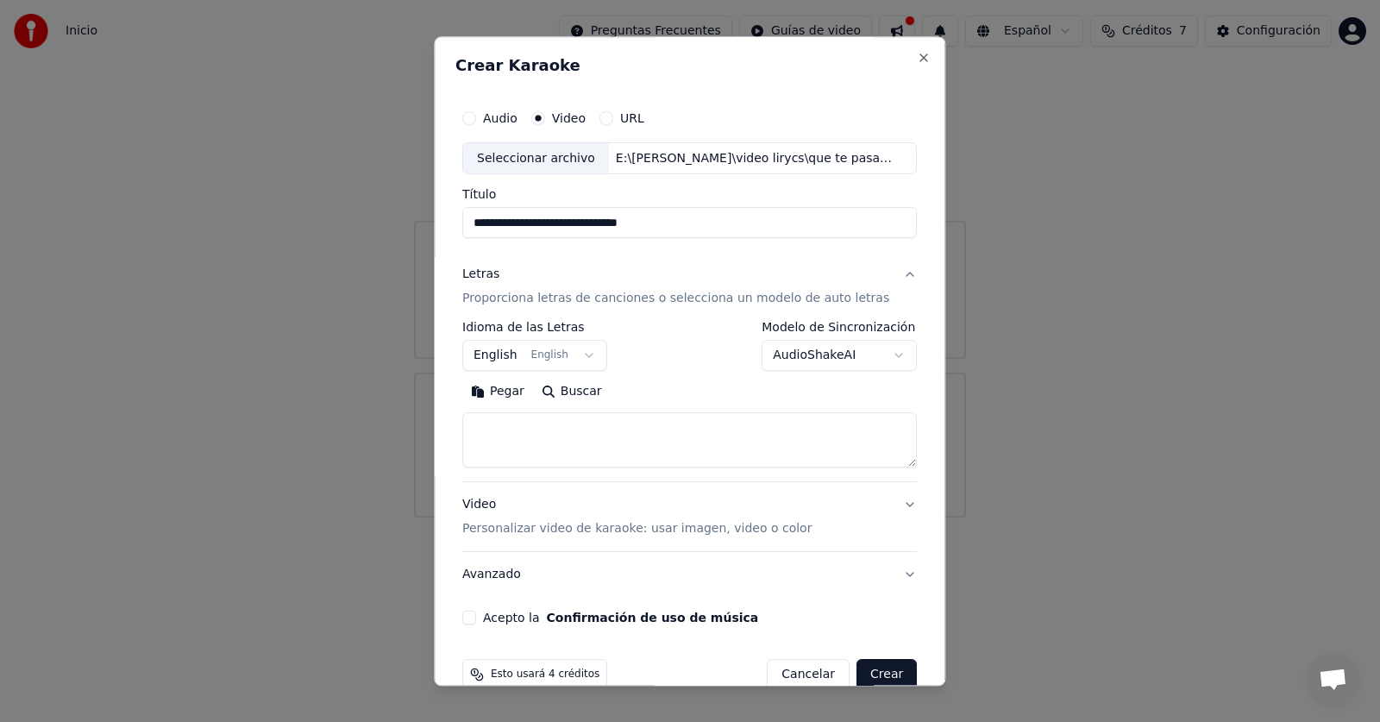
click at [542, 358] on body "**********" at bounding box center [690, 258] width 1380 height 517
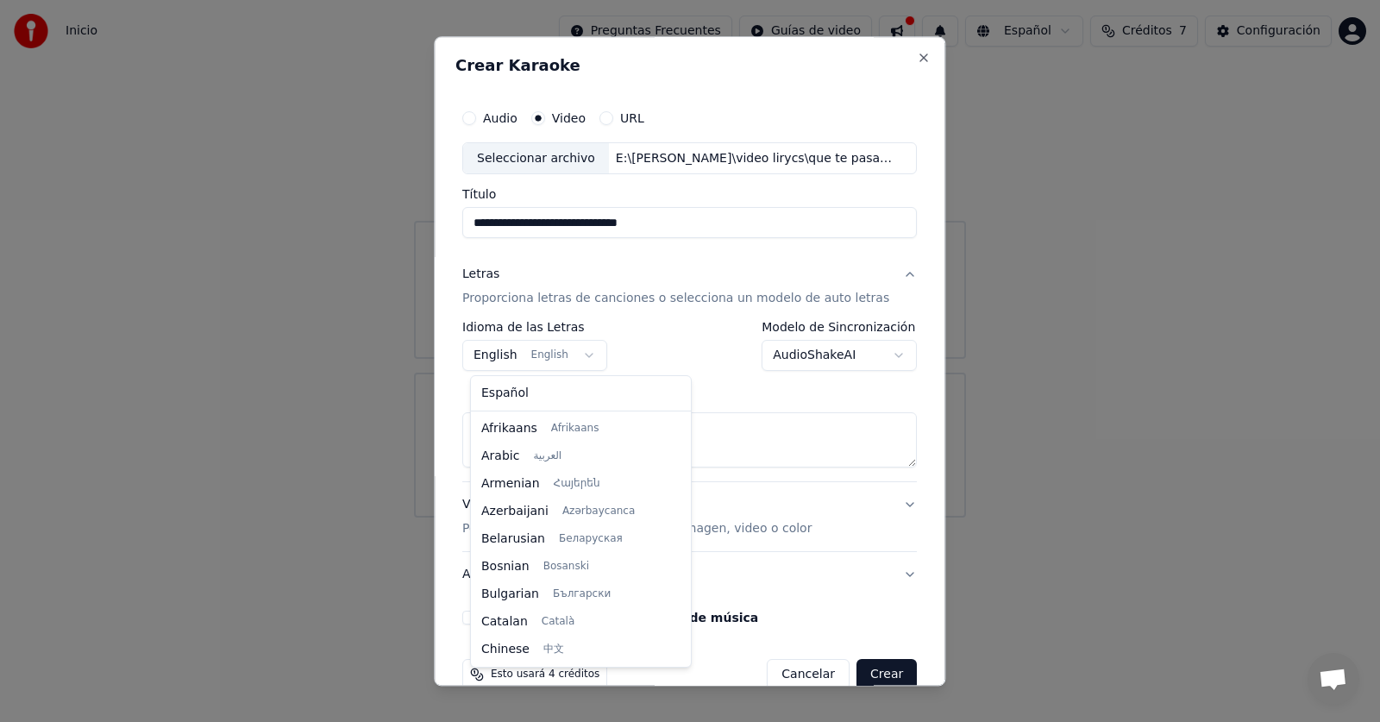
scroll to position [138, 0]
select select "**"
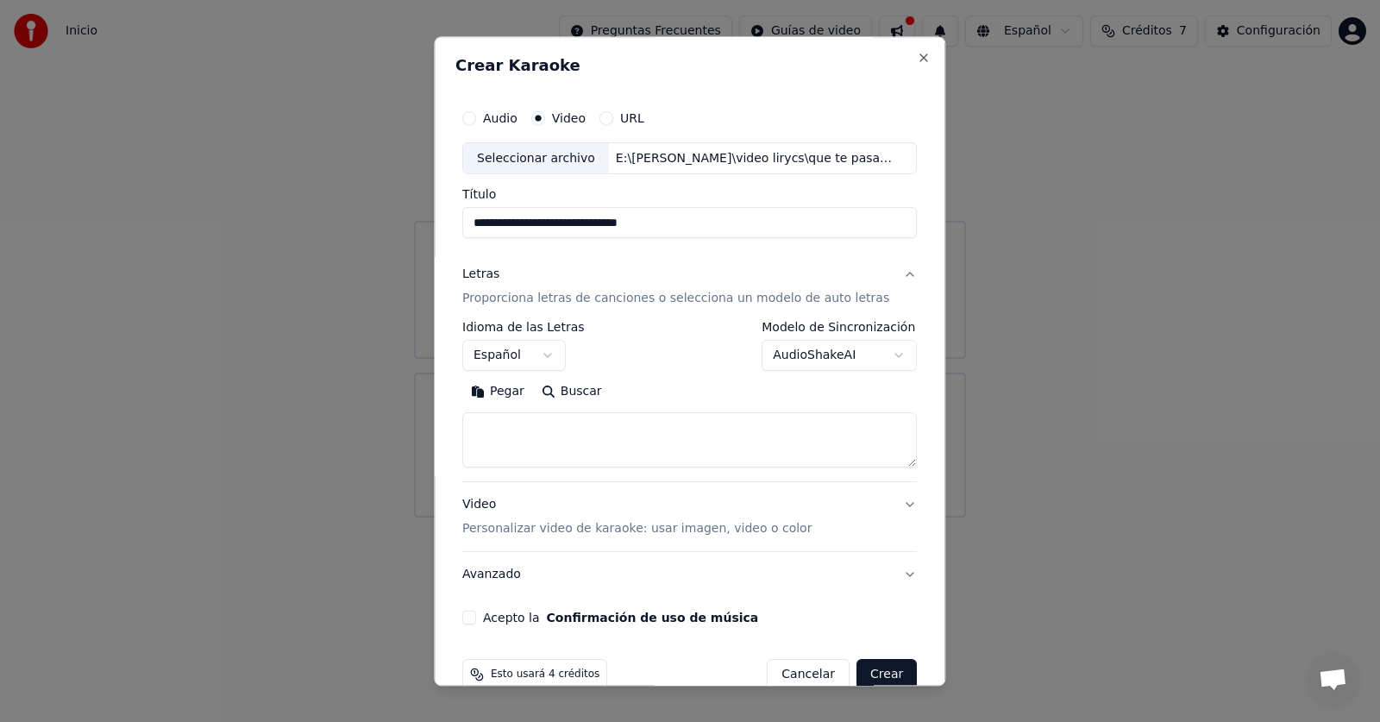
click at [523, 418] on textarea at bounding box center [689, 440] width 454 height 55
paste textarea "**********"
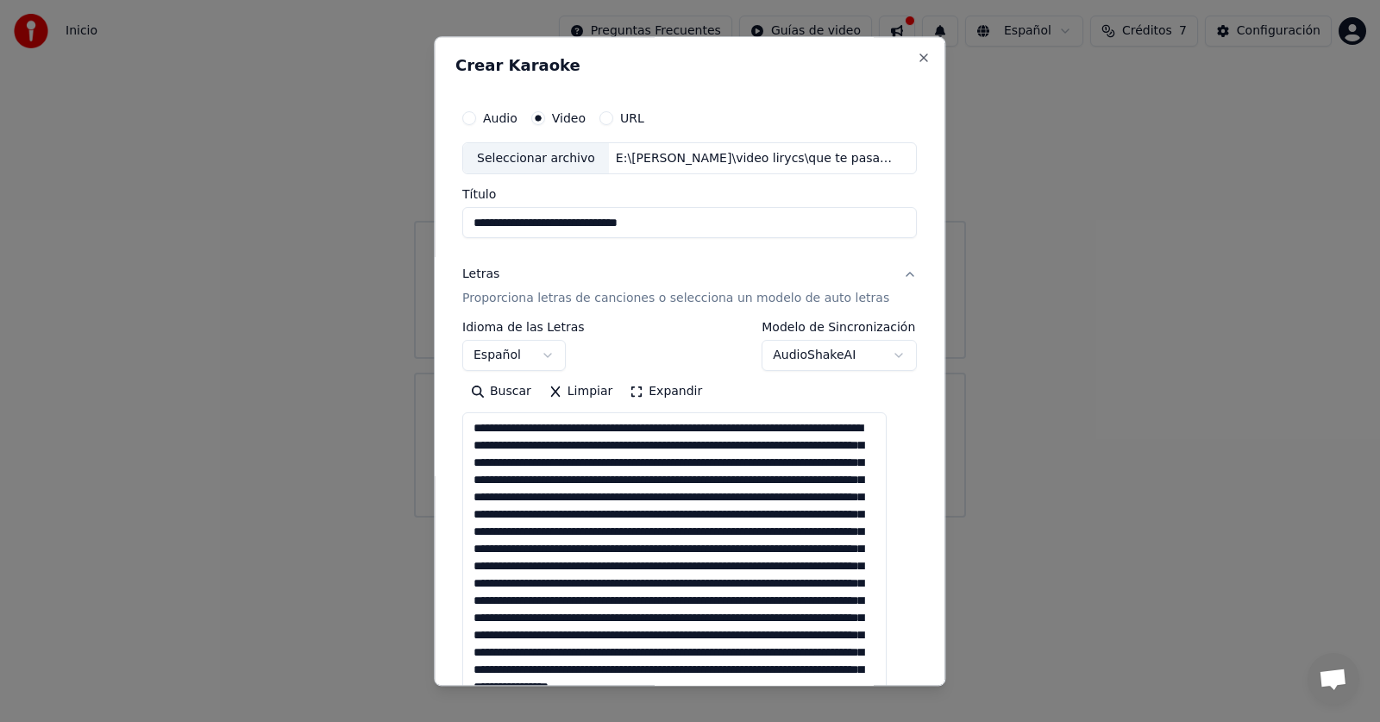
scroll to position [11, 0]
drag, startPoint x: 888, startPoint y: 461, endPoint x: 880, endPoint y: 752, distance: 290.7
click at [880, 517] on html "**********" at bounding box center [690, 258] width 1380 height 517
drag, startPoint x: 487, startPoint y: 425, endPoint x: 454, endPoint y: 424, distance: 33.6
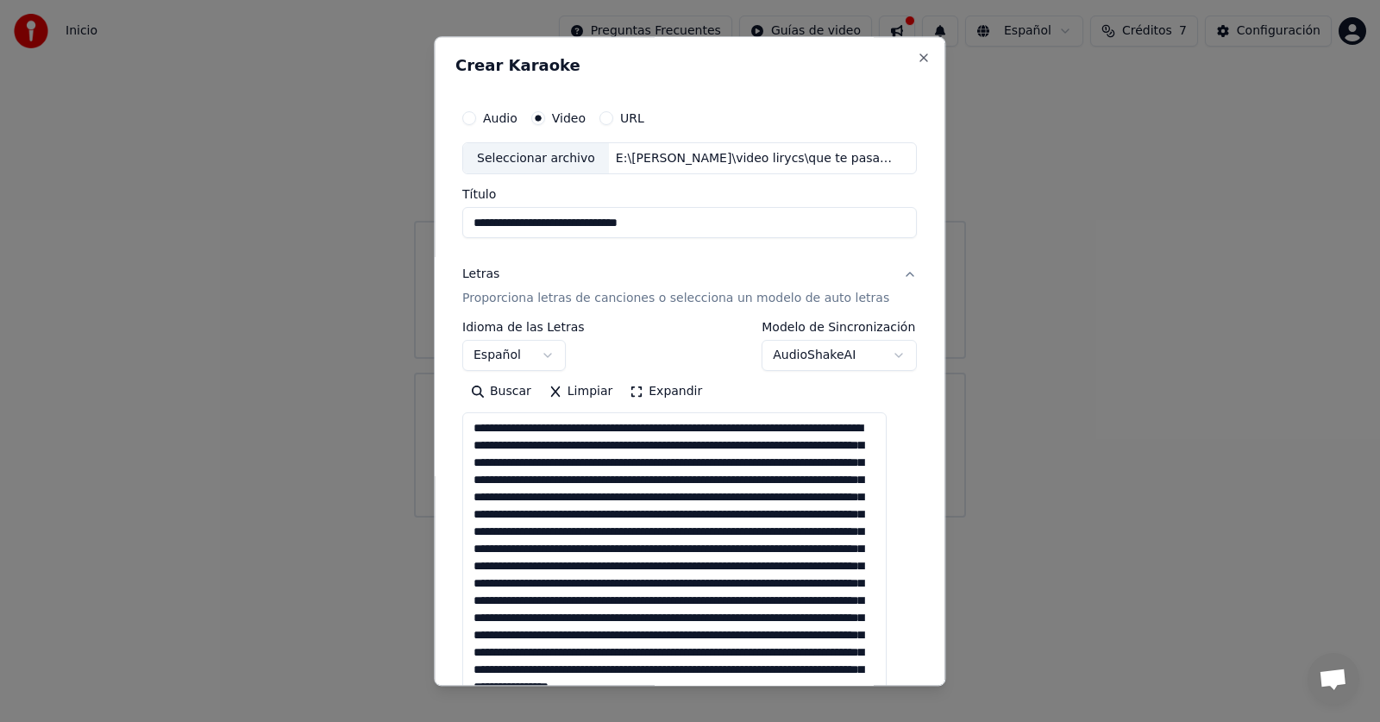
click at [449, 425] on div "**********" at bounding box center [689, 360] width 511 height 649
drag, startPoint x: 678, startPoint y: 430, endPoint x: 707, endPoint y: 434, distance: 29.5
click at [707, 434] on textarea at bounding box center [674, 586] width 424 height 346
click at [517, 443] on textarea at bounding box center [674, 586] width 424 height 346
drag, startPoint x: 689, startPoint y: 447, endPoint x: 698, endPoint y: 446, distance: 9.5
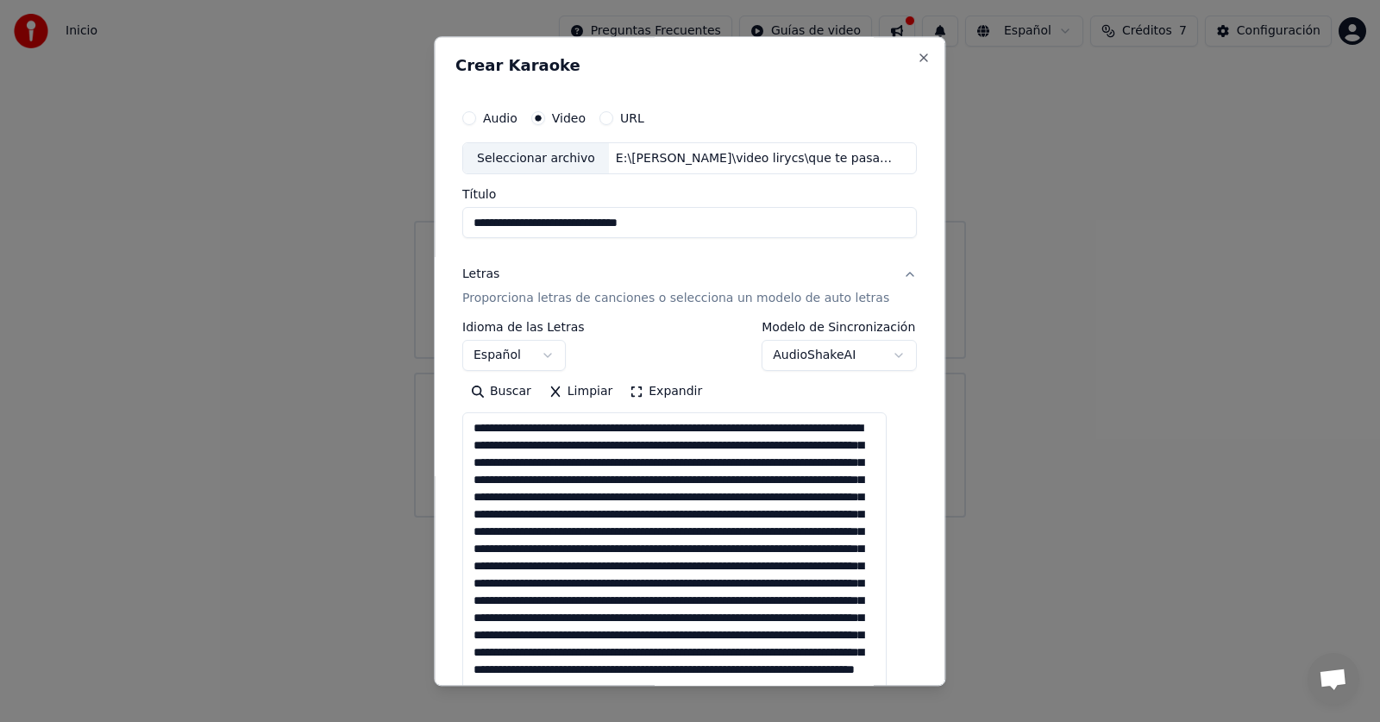
click at [692, 446] on textarea at bounding box center [674, 586] width 424 height 346
drag, startPoint x: 687, startPoint y: 443, endPoint x: 715, endPoint y: 446, distance: 27.7
click at [715, 446] on textarea at bounding box center [674, 586] width 424 height 346
drag, startPoint x: 511, startPoint y: 463, endPoint x: 480, endPoint y: 460, distance: 31.2
click at [480, 460] on textarea at bounding box center [674, 586] width 424 height 346
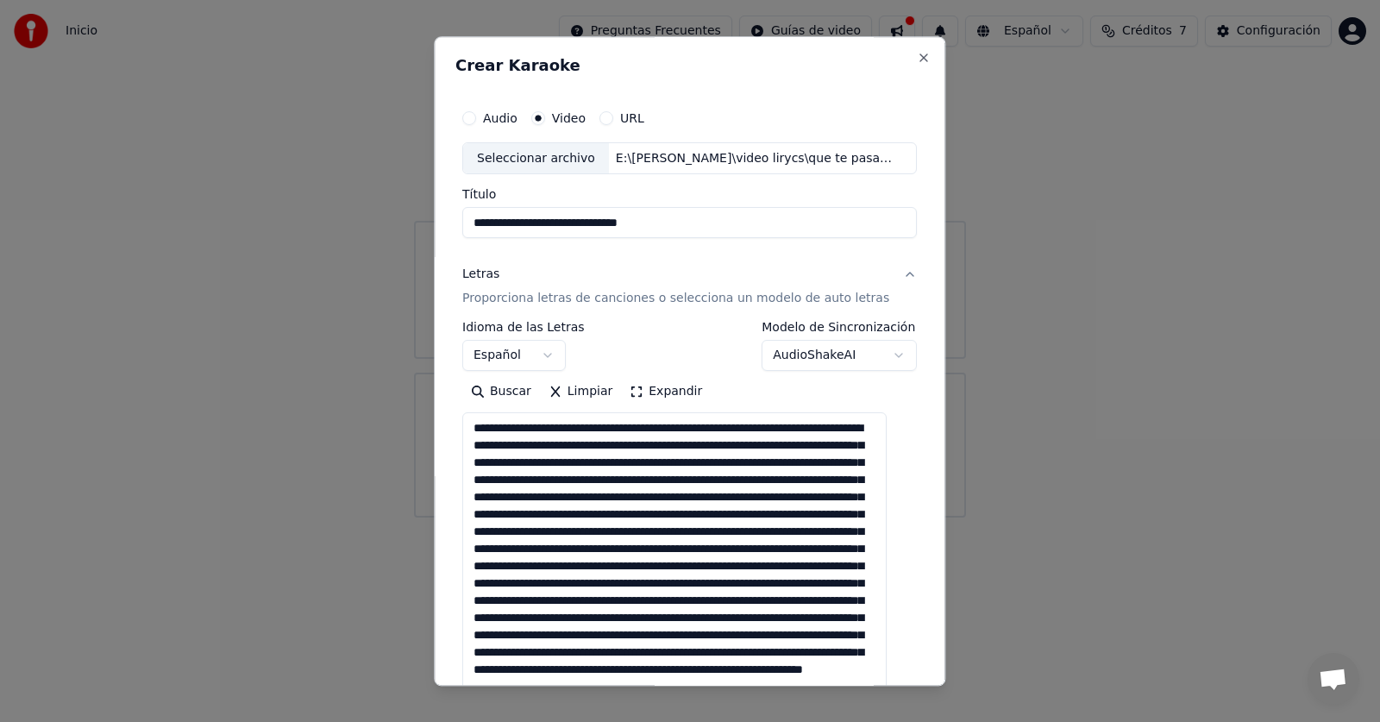
drag, startPoint x: 691, startPoint y: 460, endPoint x: 713, endPoint y: 461, distance: 22.5
click at [713, 461] on textarea at bounding box center [674, 586] width 424 height 346
drag, startPoint x: 510, startPoint y: 479, endPoint x: 481, endPoint y: 478, distance: 29.4
click at [479, 479] on textarea at bounding box center [674, 586] width 424 height 346
drag, startPoint x: 676, startPoint y: 480, endPoint x: 704, endPoint y: 479, distance: 28.5
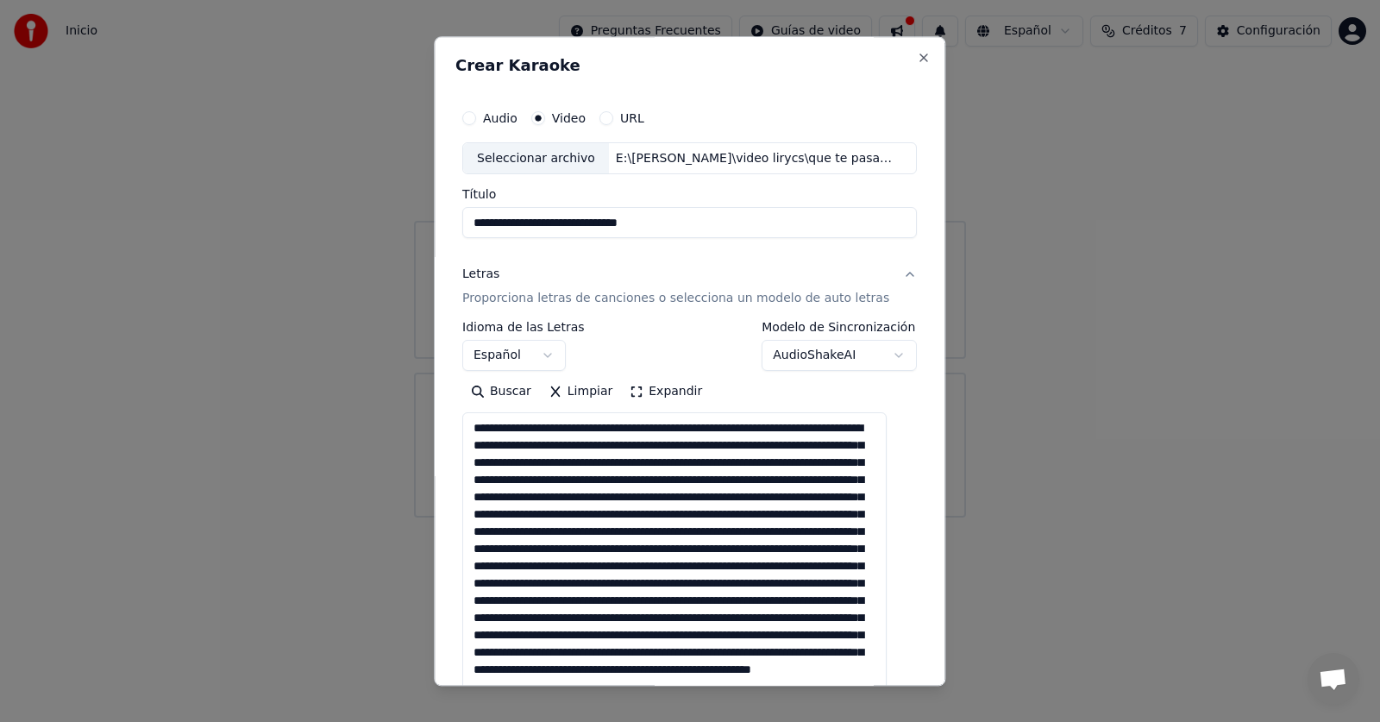
click at [704, 479] on textarea at bounding box center [674, 586] width 424 height 346
drag, startPoint x: 510, startPoint y: 498, endPoint x: 479, endPoint y: 498, distance: 31.9
click at [479, 498] on textarea at bounding box center [674, 586] width 424 height 346
drag, startPoint x: 672, startPoint y: 498, endPoint x: 704, endPoint y: 496, distance: 32.8
click at [704, 496] on textarea at bounding box center [674, 586] width 424 height 346
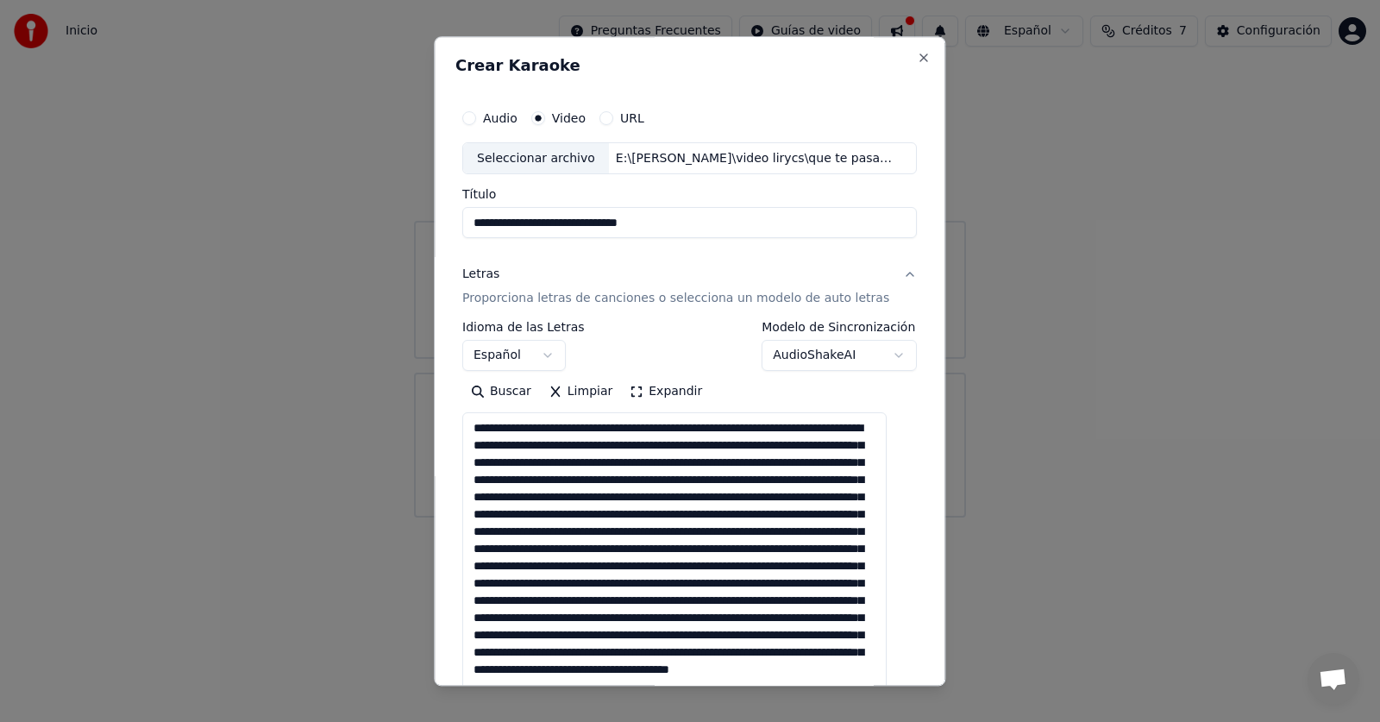
drag, startPoint x: 510, startPoint y: 515, endPoint x: 472, endPoint y: 515, distance: 38.8
click at [472, 515] on textarea at bounding box center [674, 586] width 424 height 346
drag, startPoint x: 671, startPoint y: 513, endPoint x: 702, endPoint y: 513, distance: 31.0
click at [702, 513] on textarea at bounding box center [674, 586] width 424 height 346
drag, startPoint x: 542, startPoint y: 533, endPoint x: 560, endPoint y: 531, distance: 18.2
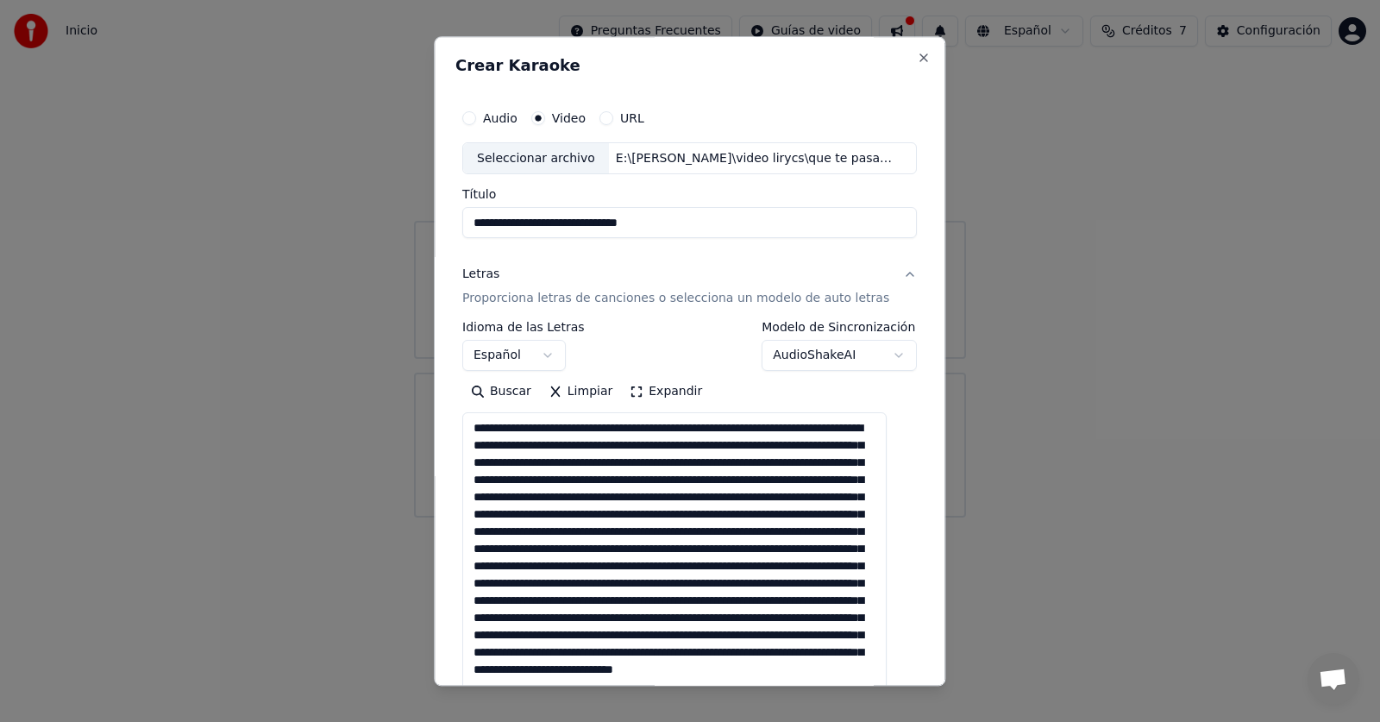
click at [512, 532] on textarea at bounding box center [674, 586] width 424 height 346
drag, startPoint x: 708, startPoint y: 530, endPoint x: 736, endPoint y: 530, distance: 28.5
click at [736, 530] on textarea at bounding box center [674, 586] width 424 height 346
drag, startPoint x: 581, startPoint y: 548, endPoint x: 554, endPoint y: 548, distance: 26.7
click at [554, 548] on textarea at bounding box center [674, 586] width 424 height 346
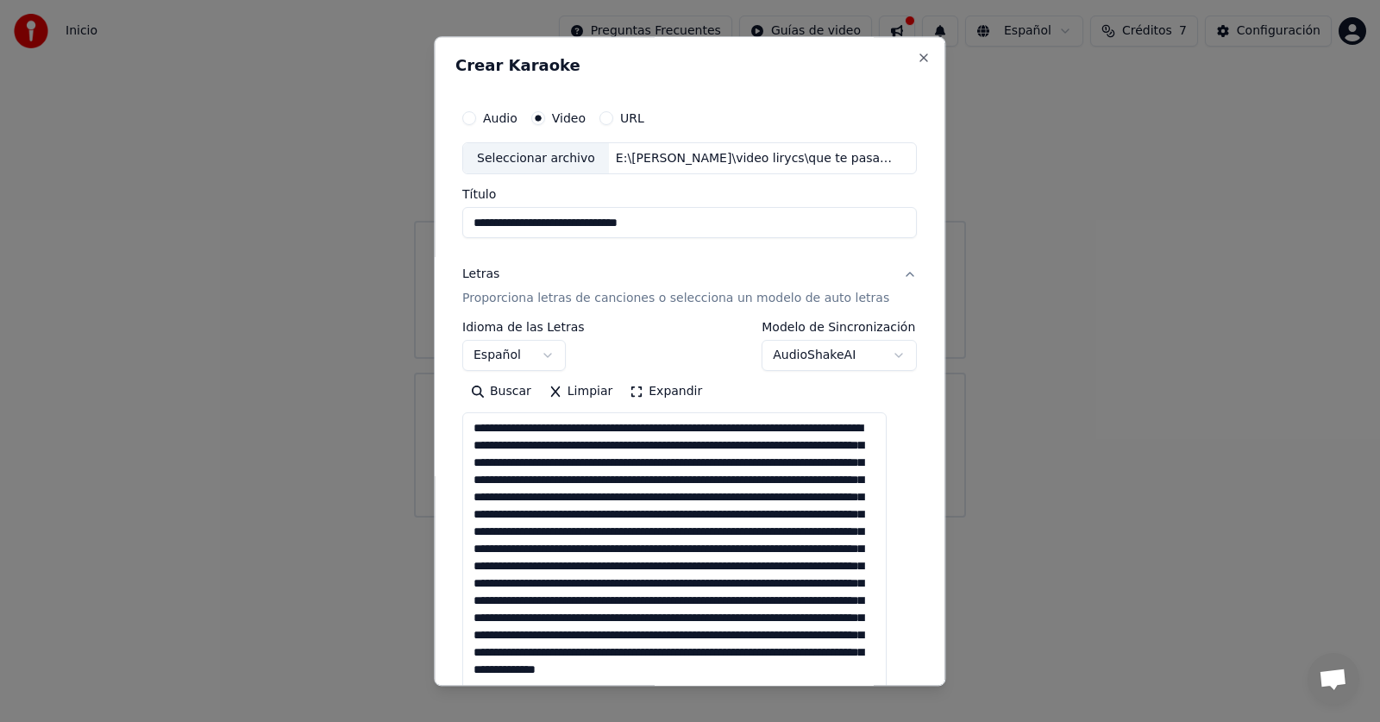
drag, startPoint x: 763, startPoint y: 549, endPoint x: 780, endPoint y: 552, distance: 16.6
click at [780, 552] on textarea at bounding box center [674, 586] width 424 height 346
drag, startPoint x: 669, startPoint y: 567, endPoint x: 698, endPoint y: 567, distance: 29.3
click at [698, 567] on textarea at bounding box center [674, 586] width 424 height 346
drag, startPoint x: 857, startPoint y: 566, endPoint x: 869, endPoint y: 567, distance: 12.2
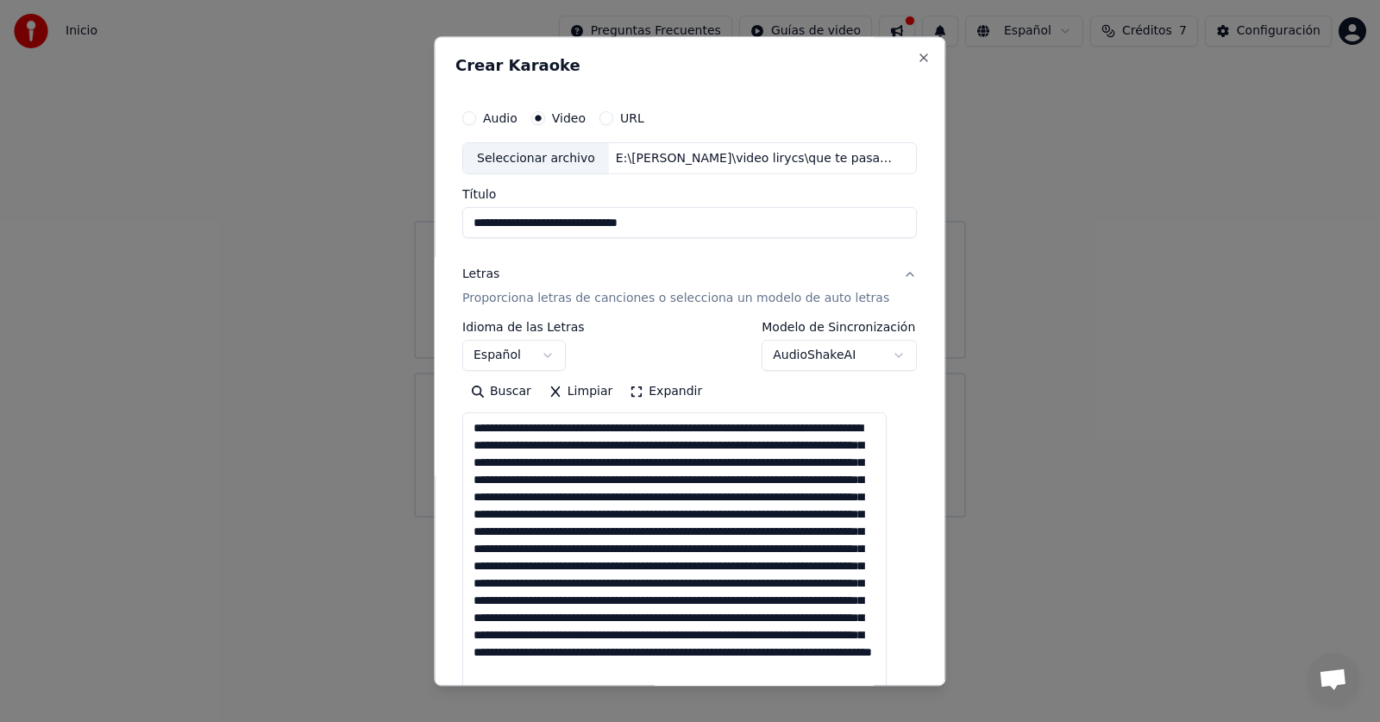
click at [869, 567] on textarea at bounding box center [674, 586] width 424 height 346
drag, startPoint x: 668, startPoint y: 583, endPoint x: 642, endPoint y: 583, distance: 25.9
click at [642, 583] on textarea at bounding box center [674, 586] width 424 height 346
drag, startPoint x: 826, startPoint y: 586, endPoint x: 855, endPoint y: 585, distance: 29.3
click at [855, 585] on textarea at bounding box center [674, 586] width 424 height 346
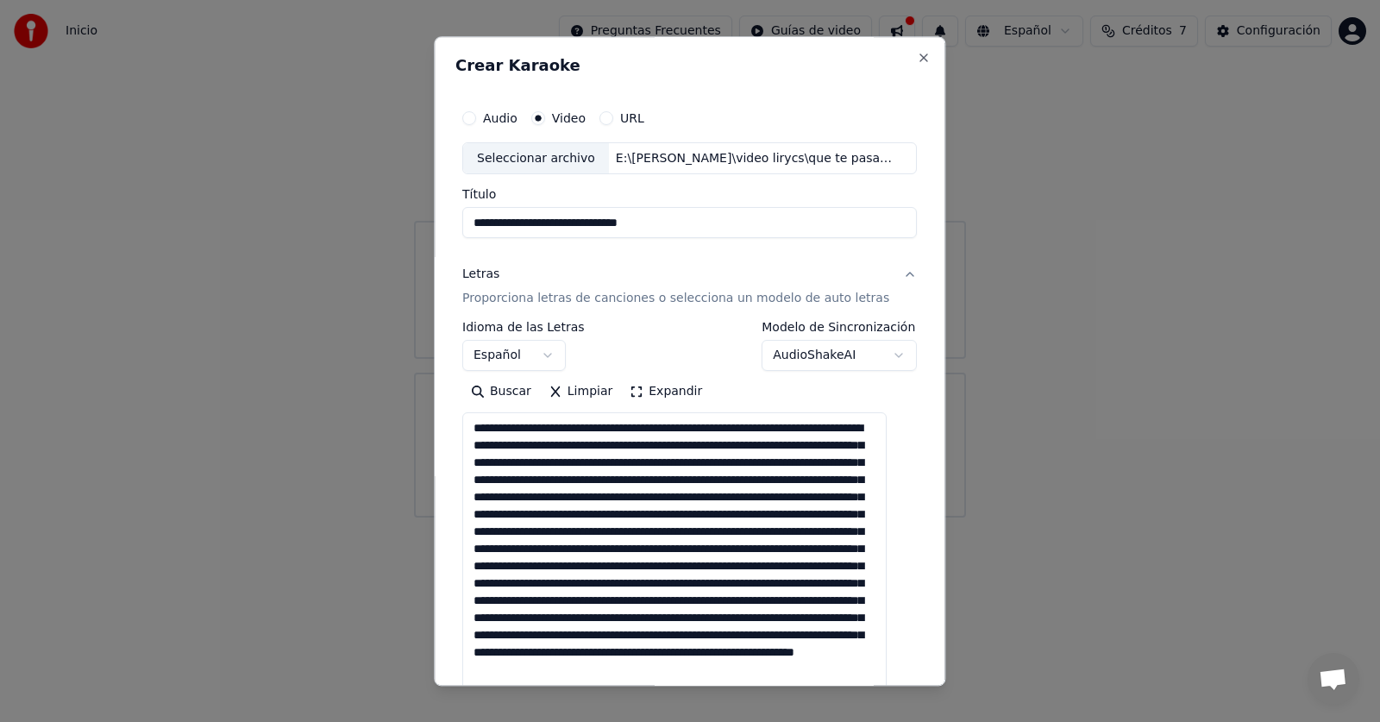
drag, startPoint x: 668, startPoint y: 599, endPoint x: 638, endPoint y: 600, distance: 30.2
click at [638, 600] on textarea at bounding box center [674, 586] width 424 height 346
drag, startPoint x: 512, startPoint y: 622, endPoint x: 481, endPoint y: 622, distance: 31.0
click at [481, 622] on textarea at bounding box center [674, 586] width 424 height 346
drag, startPoint x: 626, startPoint y: 617, endPoint x: 606, endPoint y: 617, distance: 19.9
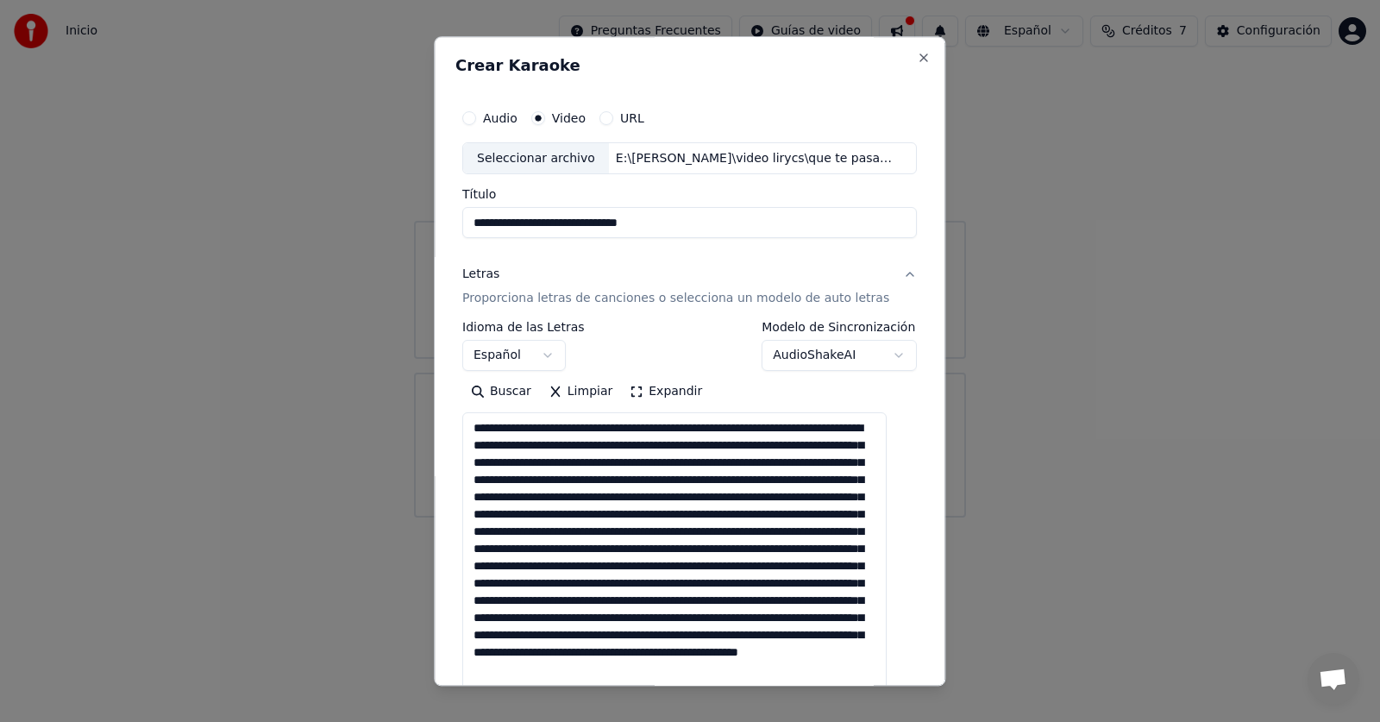
click at [604, 617] on textarea at bounding box center [674, 586] width 424 height 346
drag, startPoint x: 797, startPoint y: 617, endPoint x: 783, endPoint y: 615, distance: 13.9
click at [767, 617] on textarea at bounding box center [674, 586] width 424 height 346
drag, startPoint x: 835, startPoint y: 634, endPoint x: 805, endPoint y: 637, distance: 29.5
click at [805, 637] on textarea at bounding box center [674, 586] width 424 height 346
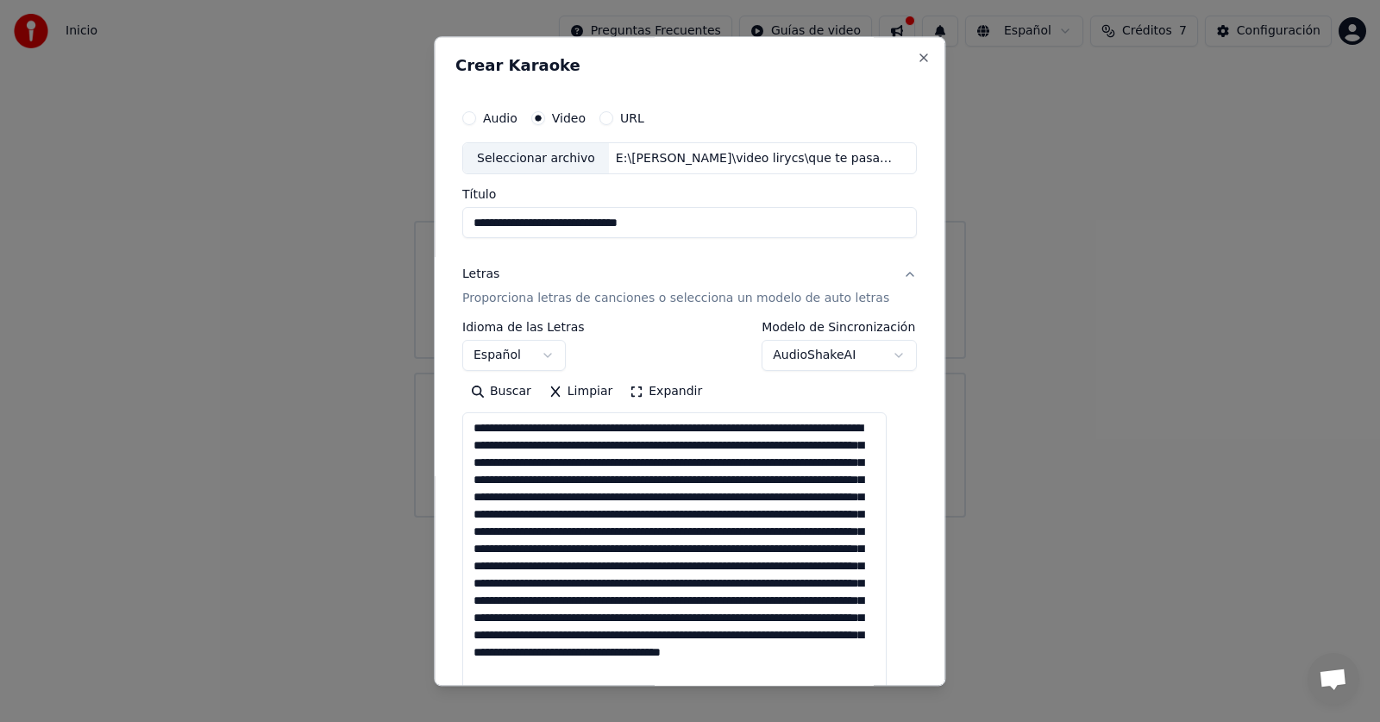
click at [591, 634] on textarea at bounding box center [674, 586] width 424 height 346
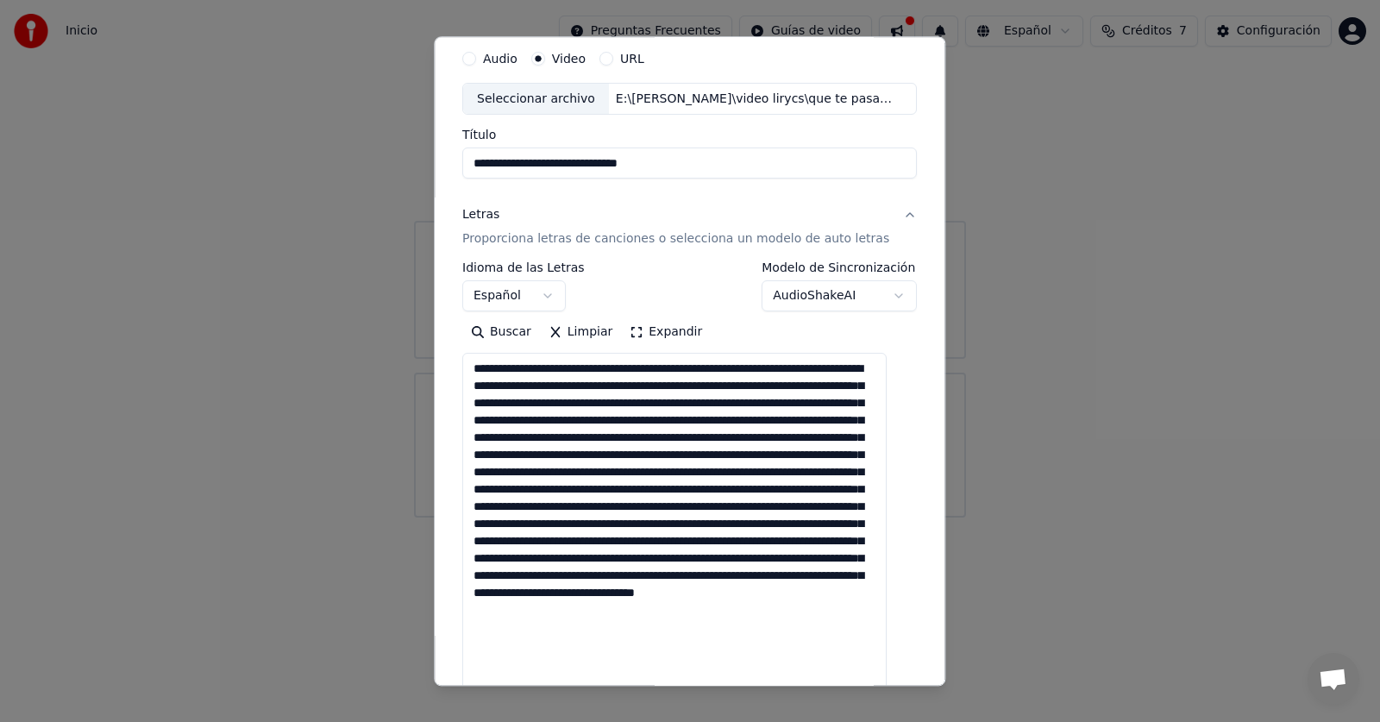
scroll to position [172, 0]
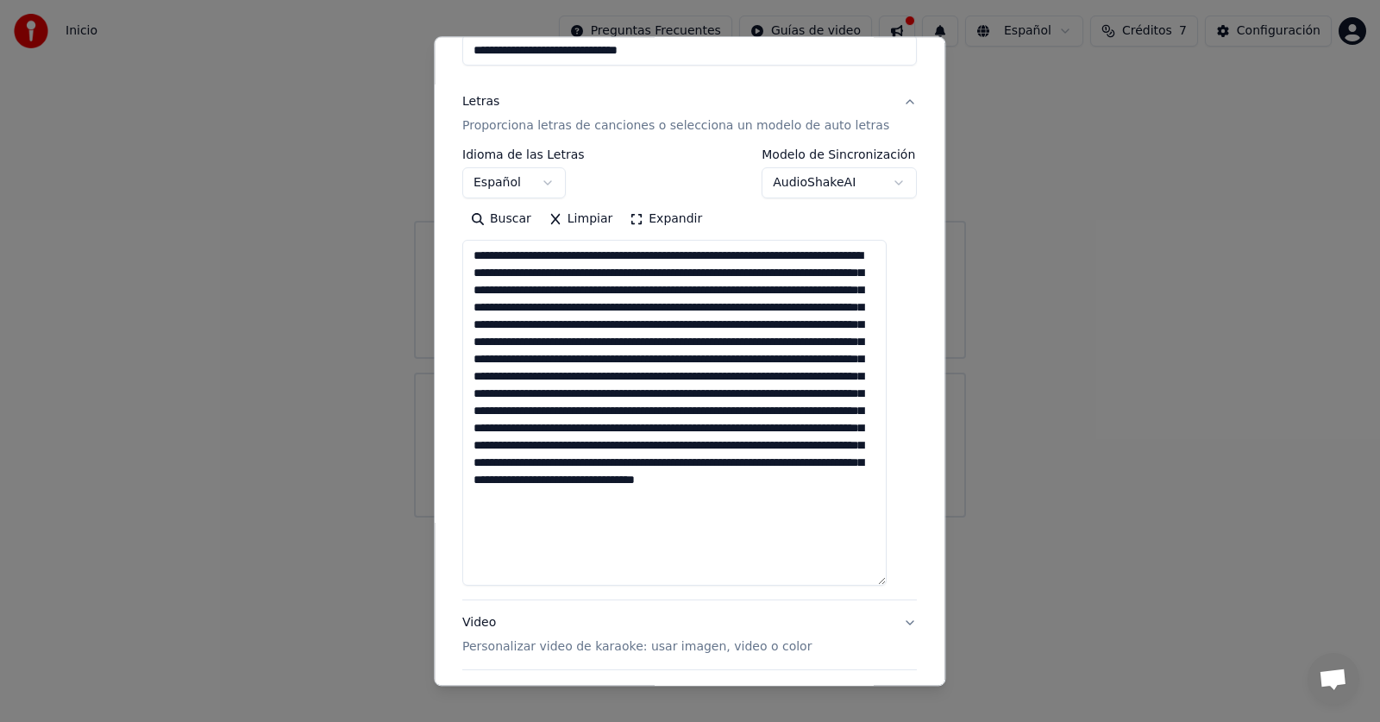
drag, startPoint x: 841, startPoint y: 484, endPoint x: 811, endPoint y: 484, distance: 30.2
click at [811, 484] on textarea at bounding box center [674, 414] width 424 height 346
drag, startPoint x: 882, startPoint y: 498, endPoint x: 853, endPoint y: 498, distance: 29.3
click at [853, 498] on textarea at bounding box center [674, 414] width 424 height 346
drag, startPoint x: 612, startPoint y: 483, endPoint x: 583, endPoint y: 481, distance: 29.4
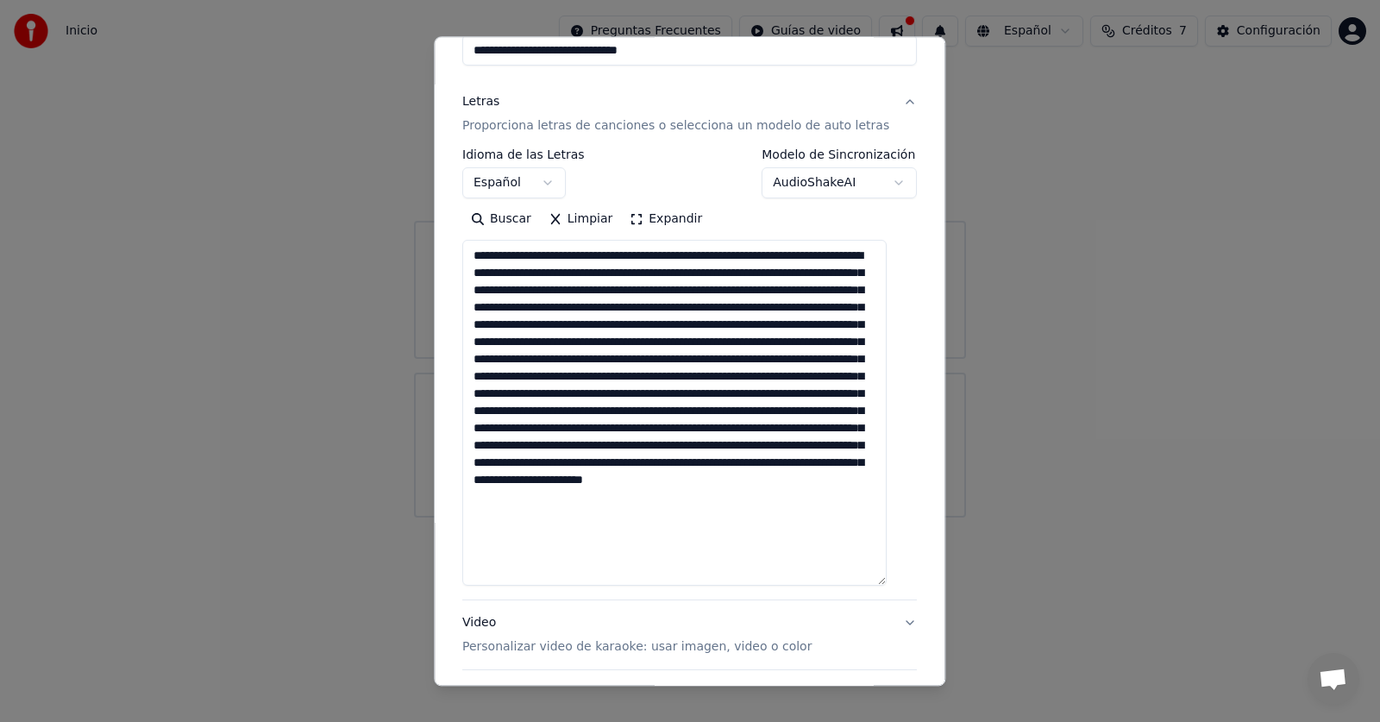
click at [583, 481] on textarea at bounding box center [674, 414] width 424 height 346
drag, startPoint x: 579, startPoint y: 498, endPoint x: 549, endPoint y: 498, distance: 30.2
click at [549, 498] on textarea at bounding box center [674, 414] width 424 height 346
drag, startPoint x: 850, startPoint y: 514, endPoint x: 816, endPoint y: 514, distance: 34.5
click at [816, 514] on textarea at bounding box center [674, 414] width 424 height 346
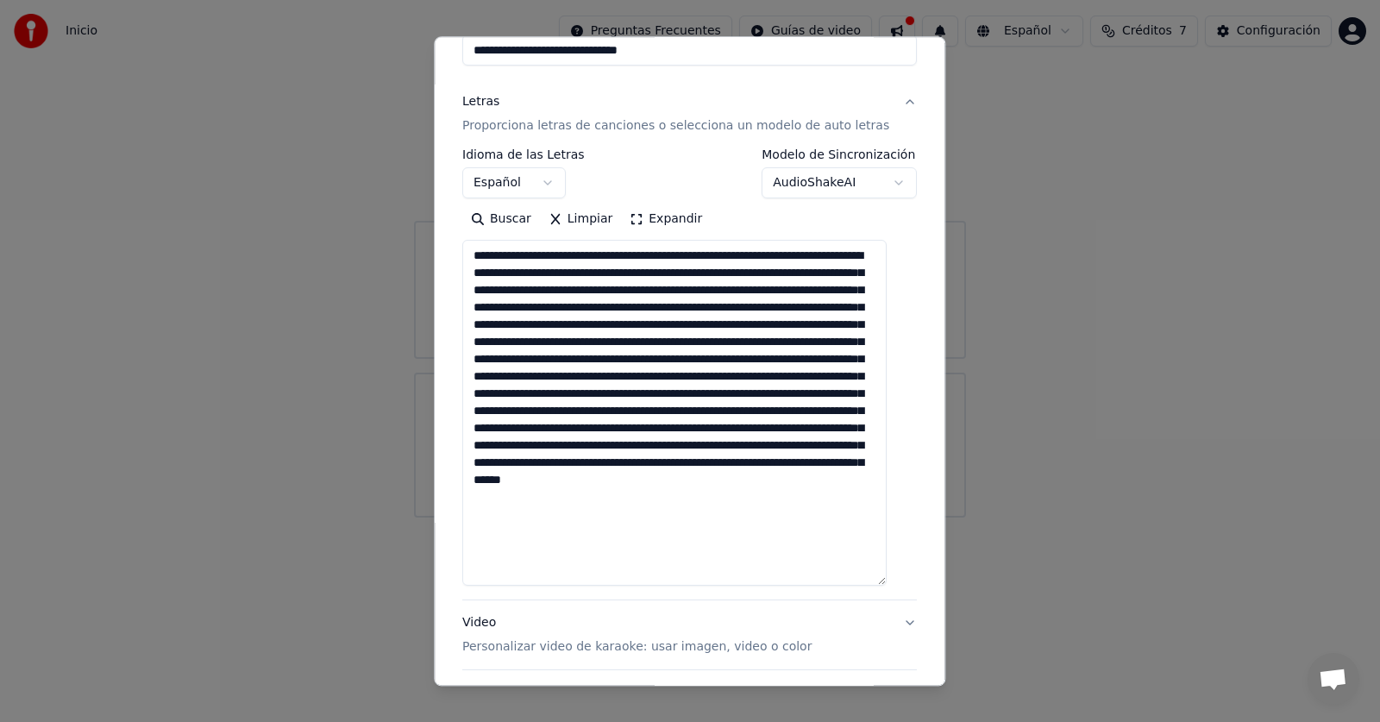
drag, startPoint x: 579, startPoint y: 517, endPoint x: 548, endPoint y: 511, distance: 32.3
click at [548, 511] on textarea at bounding box center [674, 414] width 424 height 346
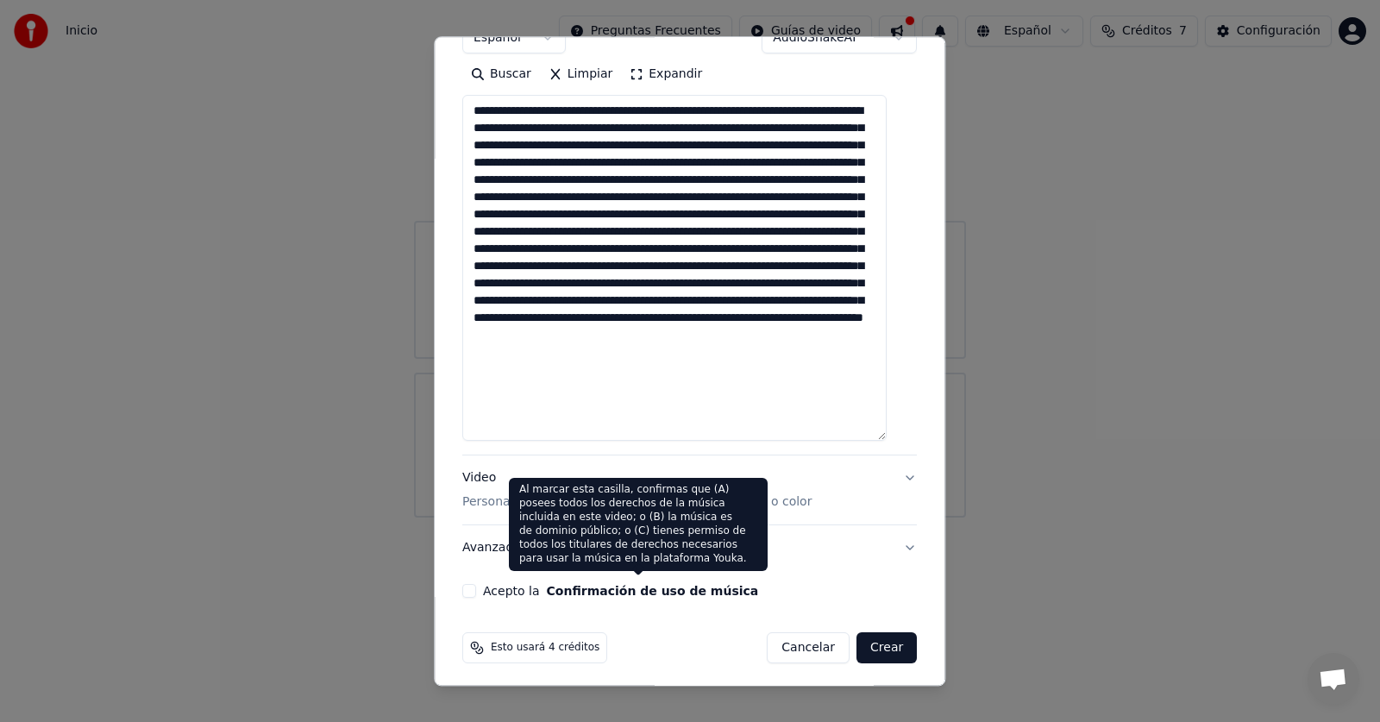
scroll to position [323, 0]
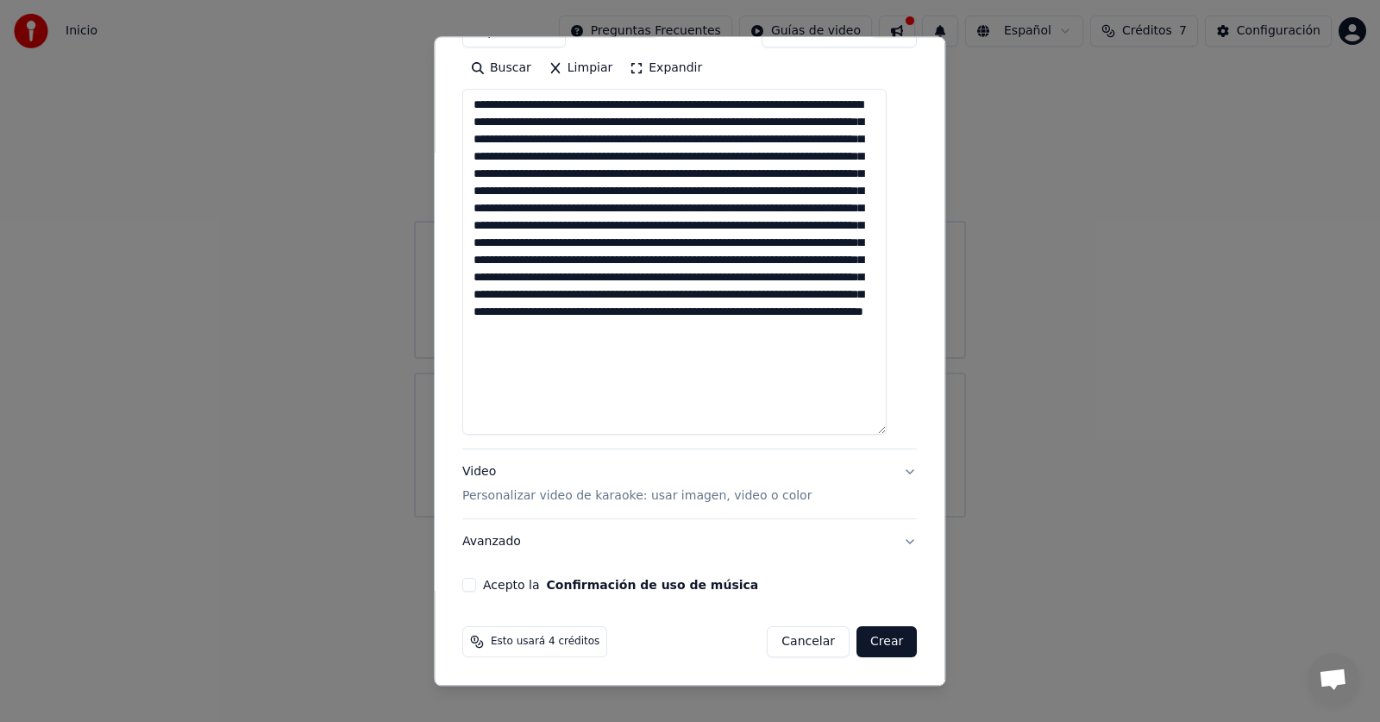
type textarea "**********"
click at [476, 582] on button "Acepto la Confirmación de uso de música" at bounding box center [469, 586] width 14 height 14
click at [661, 357] on textarea at bounding box center [674, 263] width 424 height 346
click at [857, 633] on button "Crear" at bounding box center [886, 642] width 60 height 31
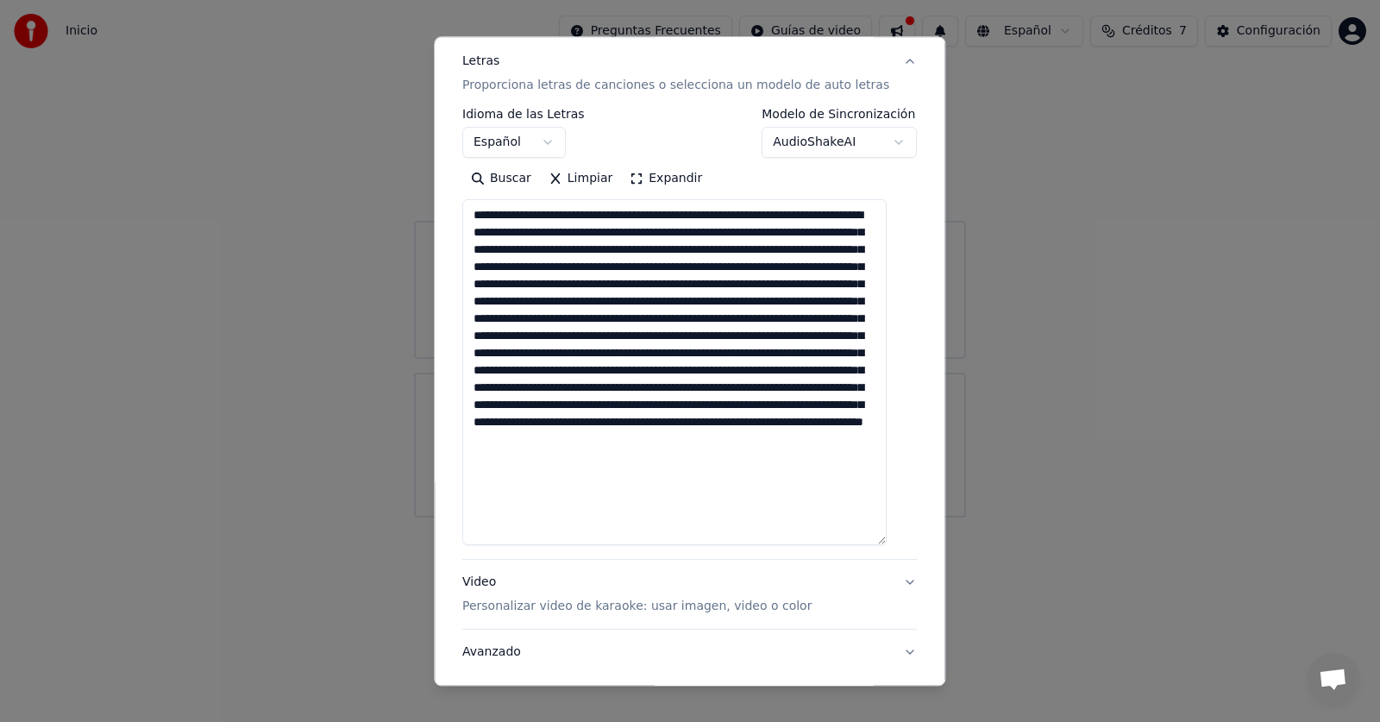
scroll to position [0, 0]
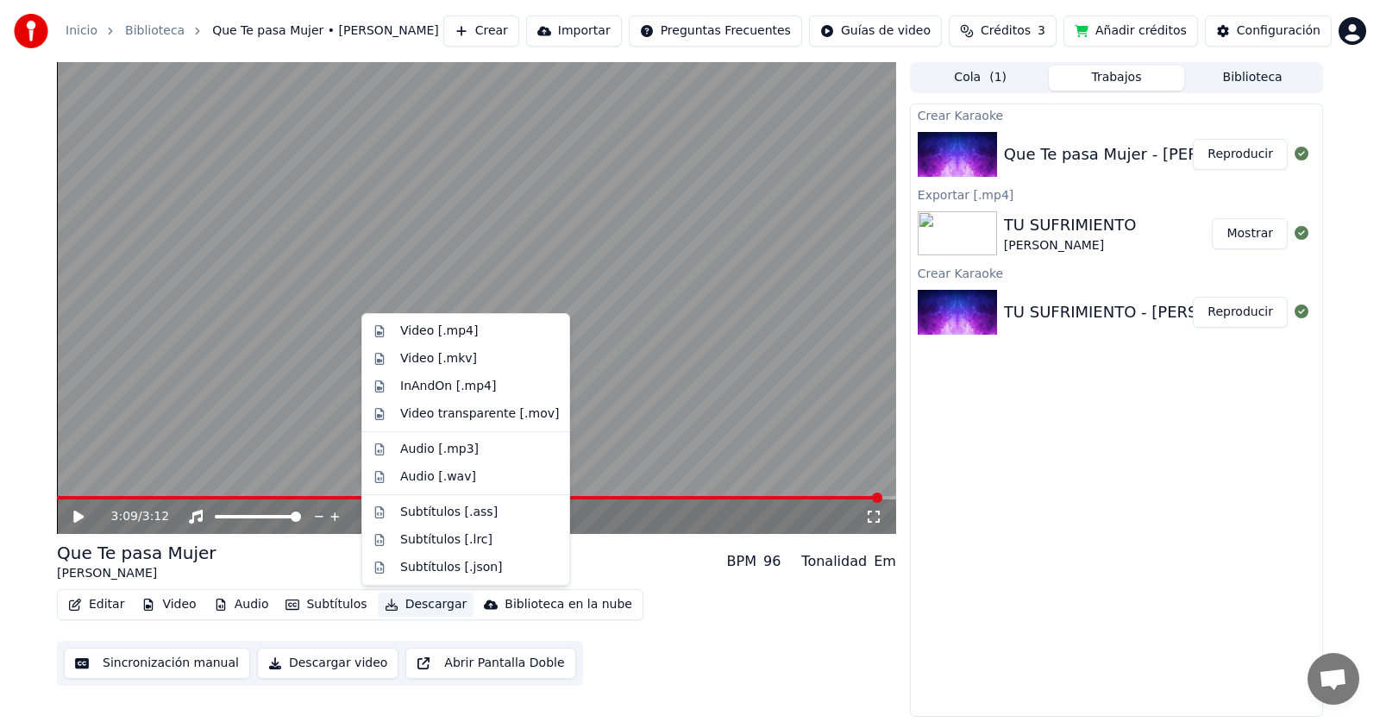
click at [418, 602] on button "Descargar" at bounding box center [426, 604] width 97 height 24
click at [435, 329] on div "Video [.mp4]" at bounding box center [439, 330] width 78 height 17
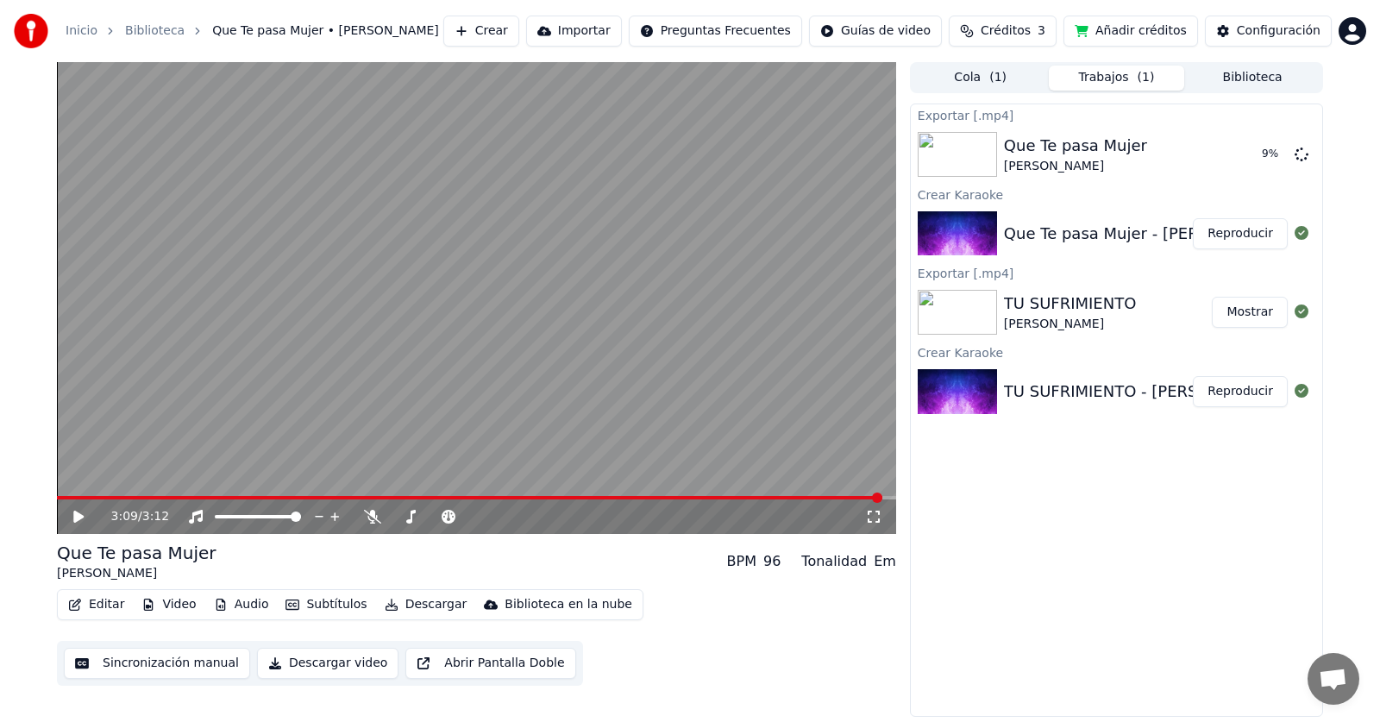
click at [332, 665] on button "Descargar video" at bounding box center [327, 663] width 141 height 31
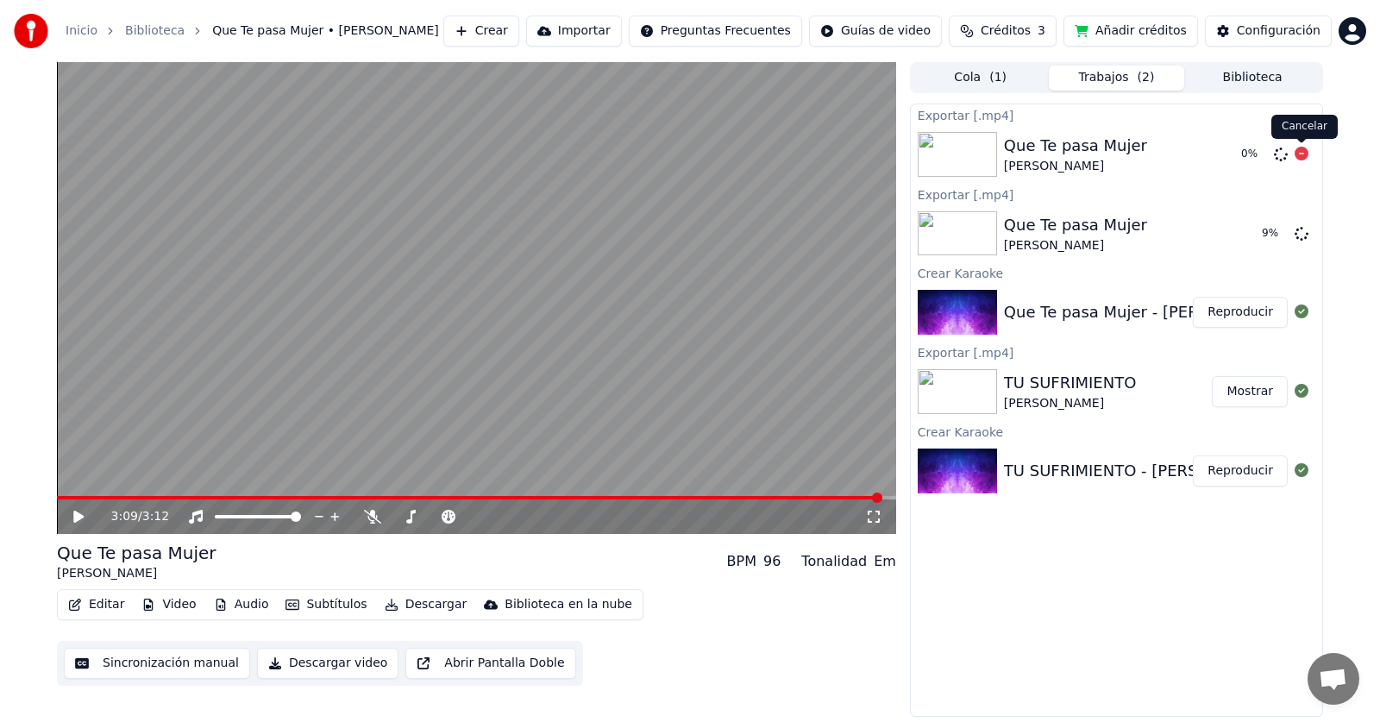
click at [1303, 153] on icon at bounding box center [1301, 154] width 14 height 14
drag, startPoint x: 1252, startPoint y: 236, endPoint x: 1242, endPoint y: 236, distance: 10.3
click at [1250, 235] on button "Mostrar" at bounding box center [1250, 233] width 76 height 31
click at [1091, 316] on div "Que Te pasa Mujer - [PERSON_NAME]" at bounding box center [1148, 312] width 288 height 24
click at [110, 607] on button "Editar" at bounding box center [96, 604] width 70 height 24
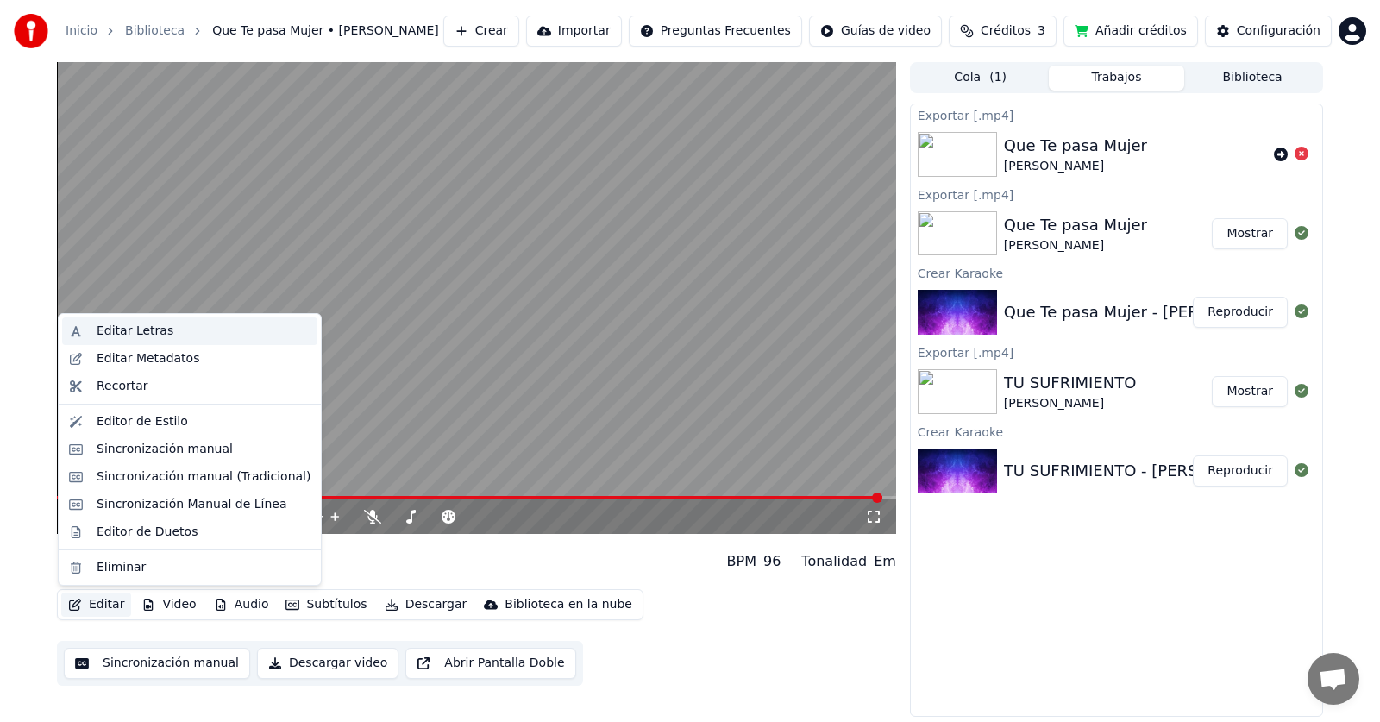
click at [146, 326] on div "Editar Letras" at bounding box center [135, 330] width 77 height 17
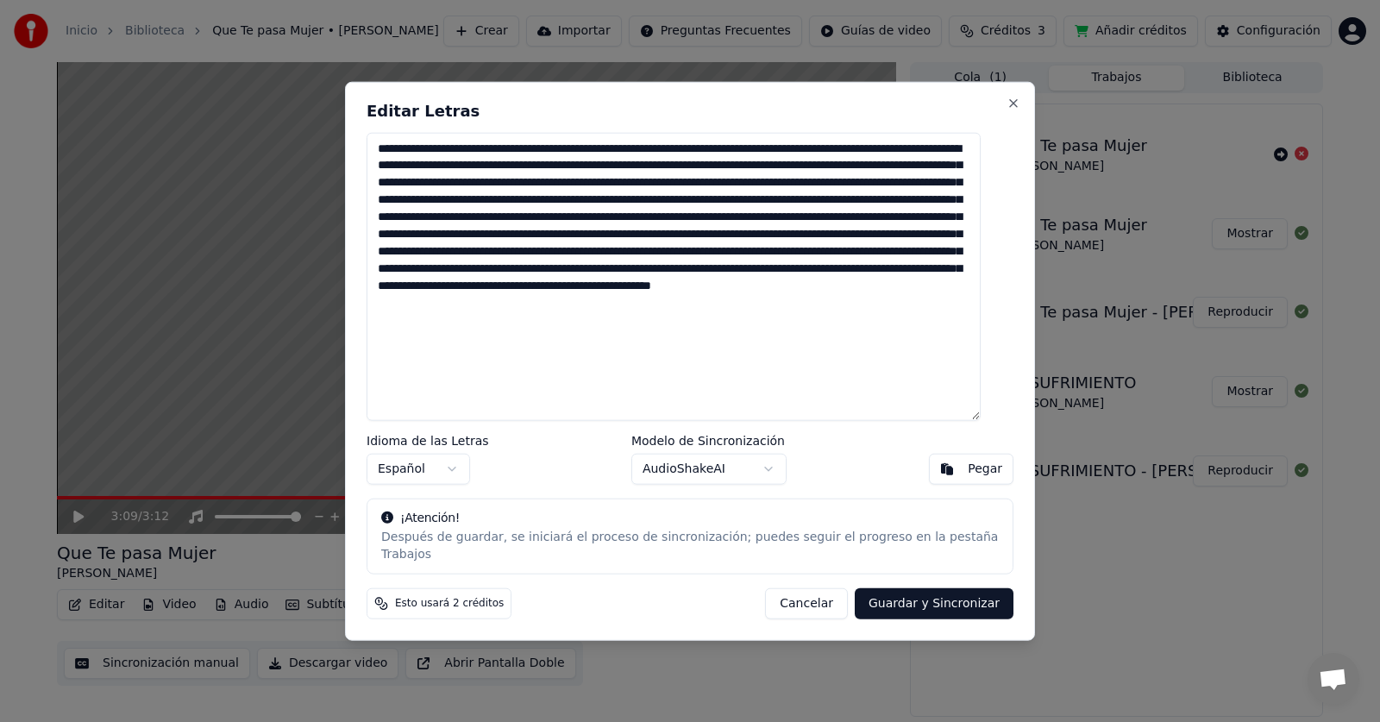
click at [544, 282] on textarea at bounding box center [673, 276] width 614 height 289
